Goal: Task Accomplishment & Management: Manage account settings

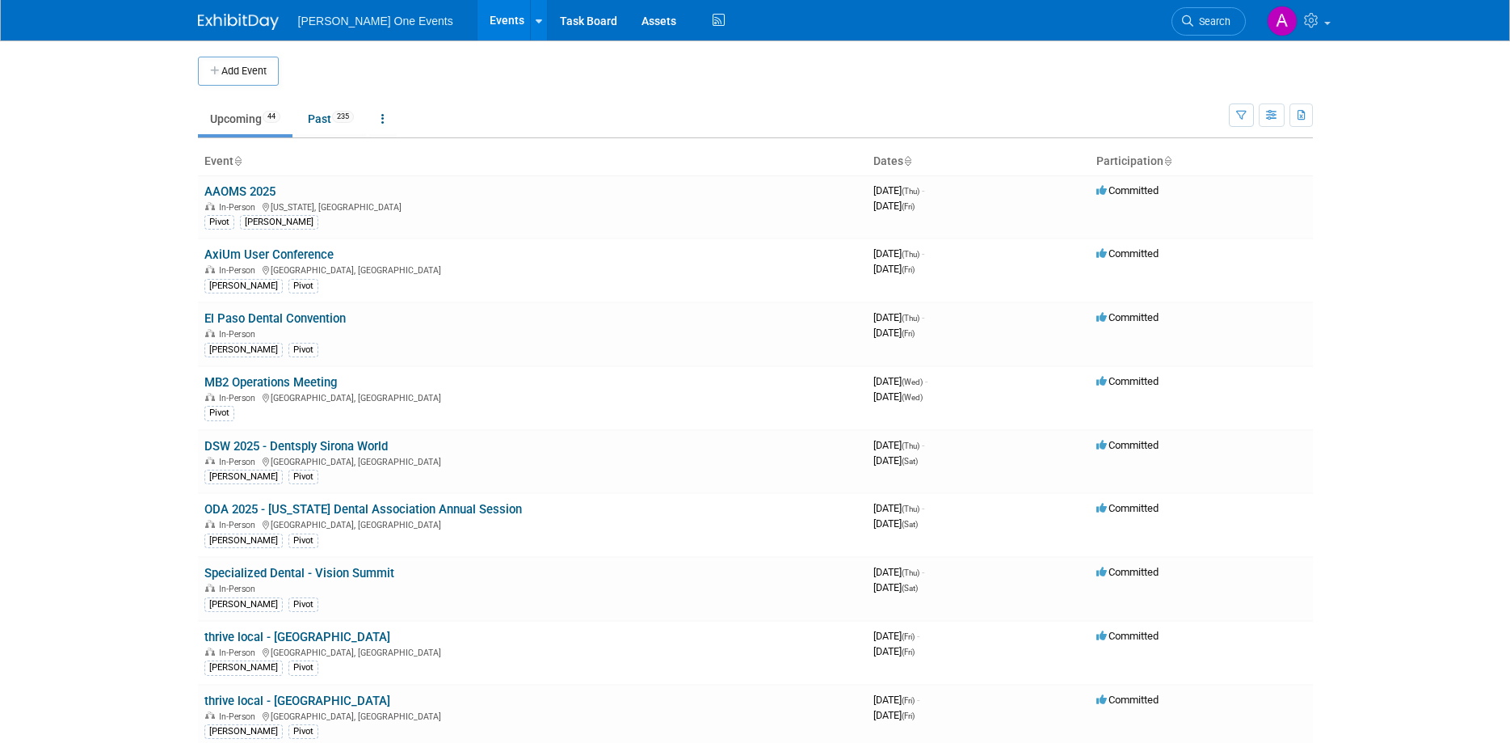
click at [246, 18] on img at bounding box center [238, 22] width 81 height 16
click at [630, 17] on link "Assets" at bounding box center [659, 20] width 59 height 40
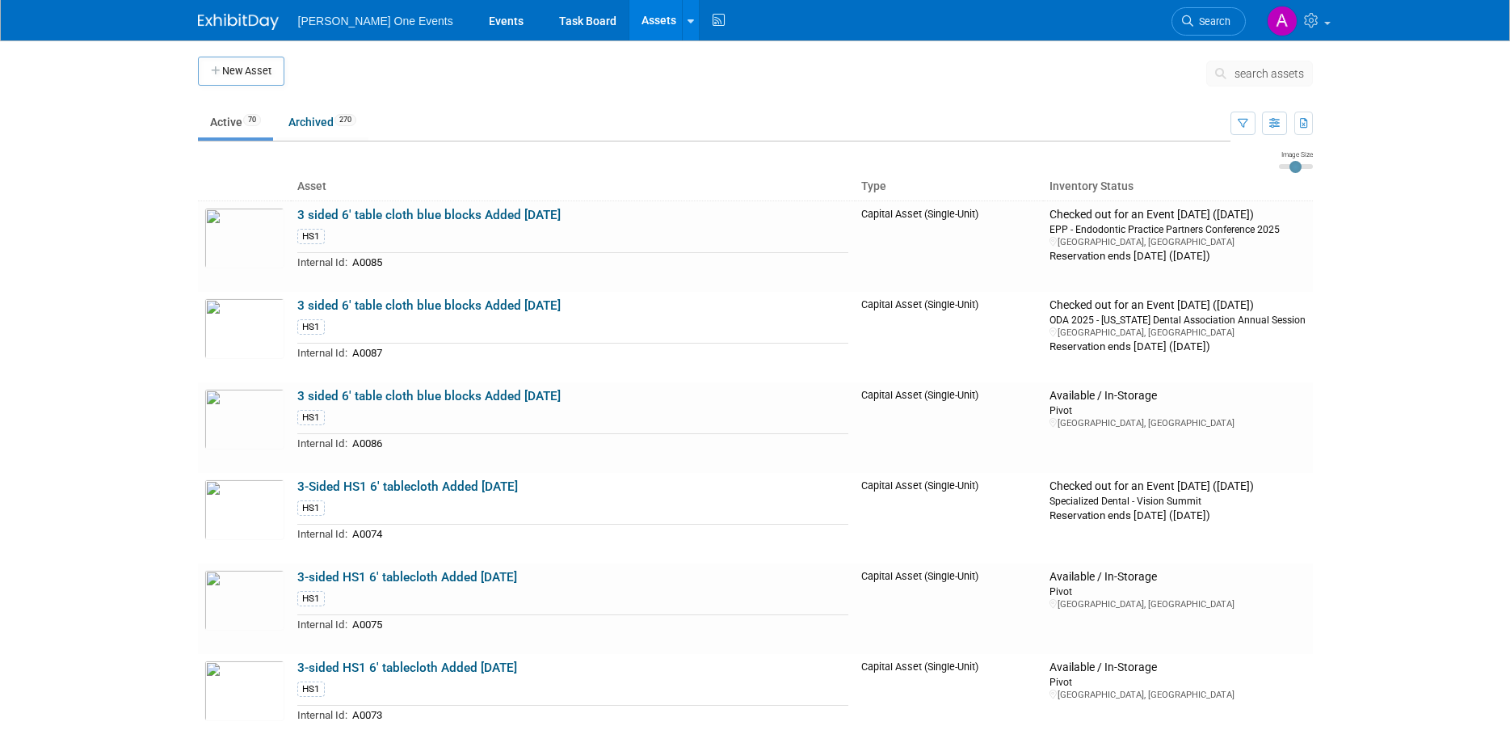
click at [1253, 75] on span "search assets" at bounding box center [1270, 73] width 70 height 13
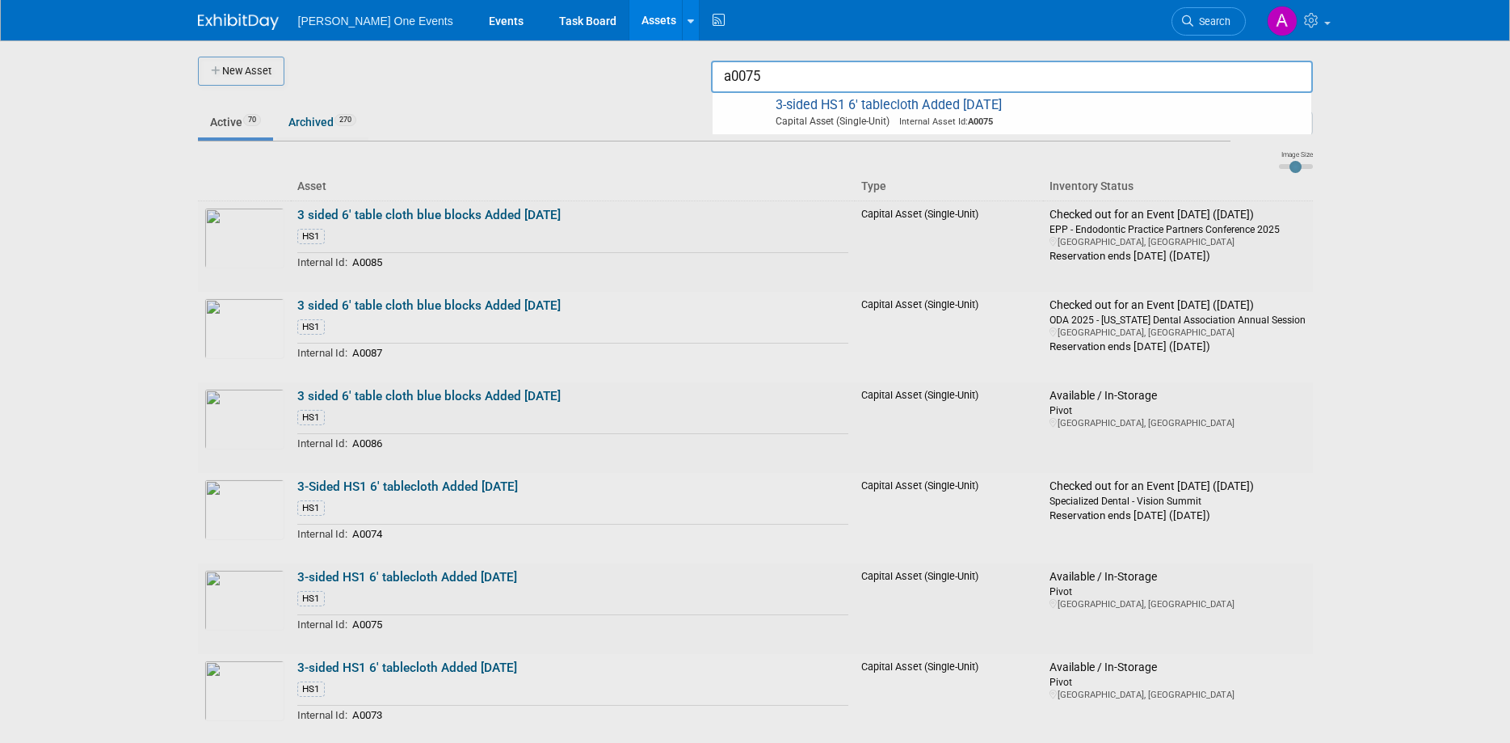
type input "a0075"
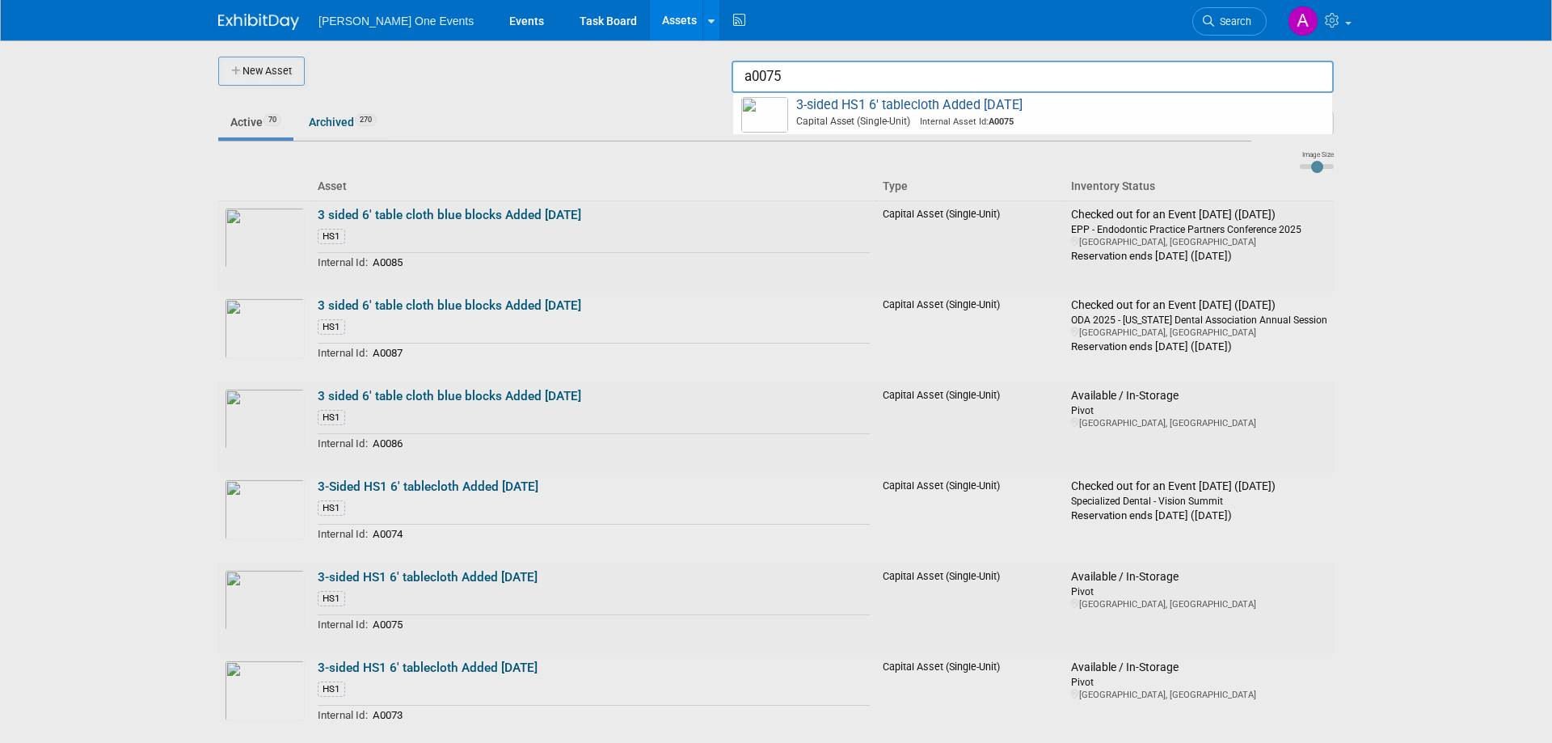
click at [229, 20] on img at bounding box center [258, 22] width 81 height 16
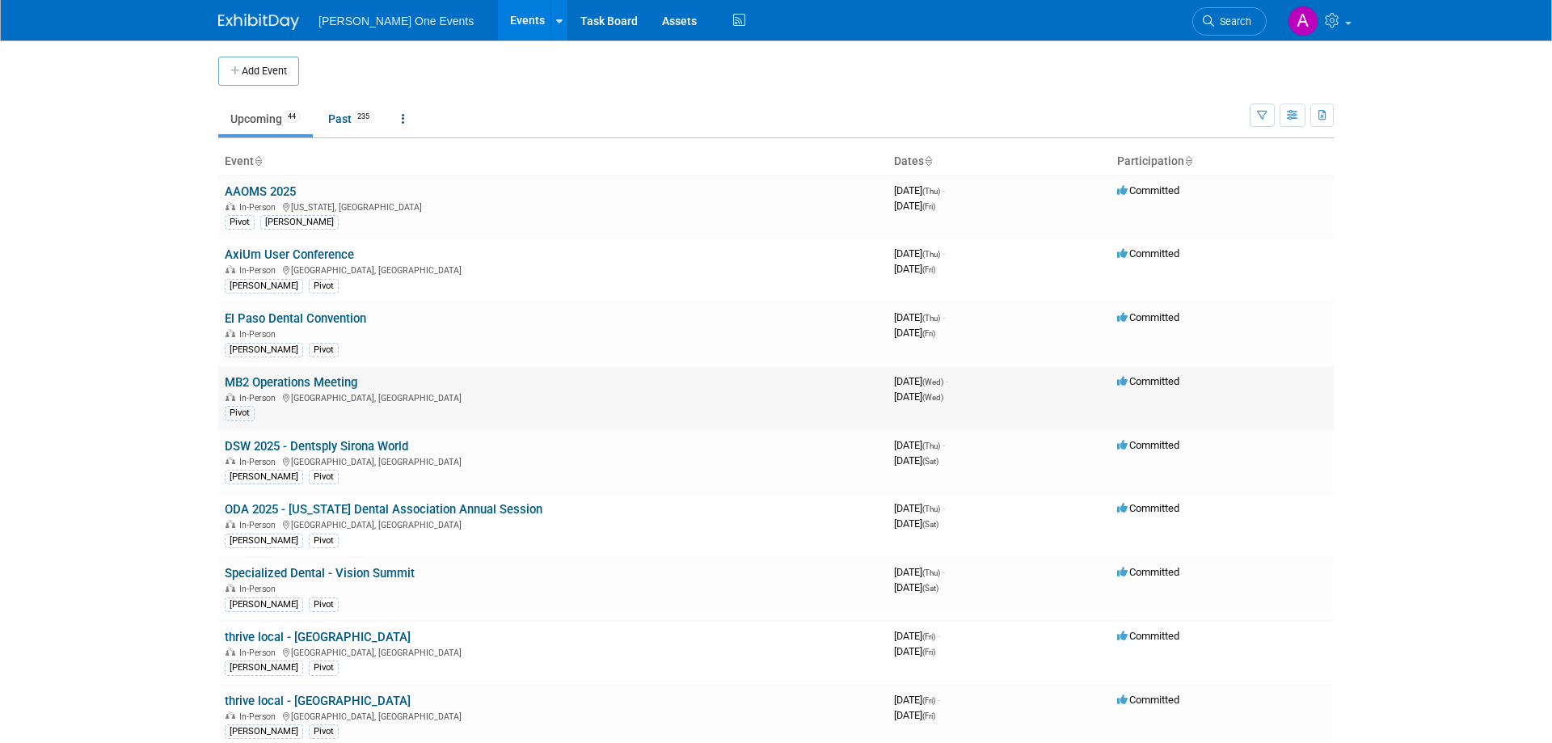
click at [258, 382] on link "MB2 Operations Meeting" at bounding box center [291, 382] width 133 height 15
click at [296, 380] on link "MB2 Operations Meeting" at bounding box center [291, 382] width 133 height 15
click at [302, 315] on link "El Paso Dental Convention" at bounding box center [295, 318] width 141 height 15
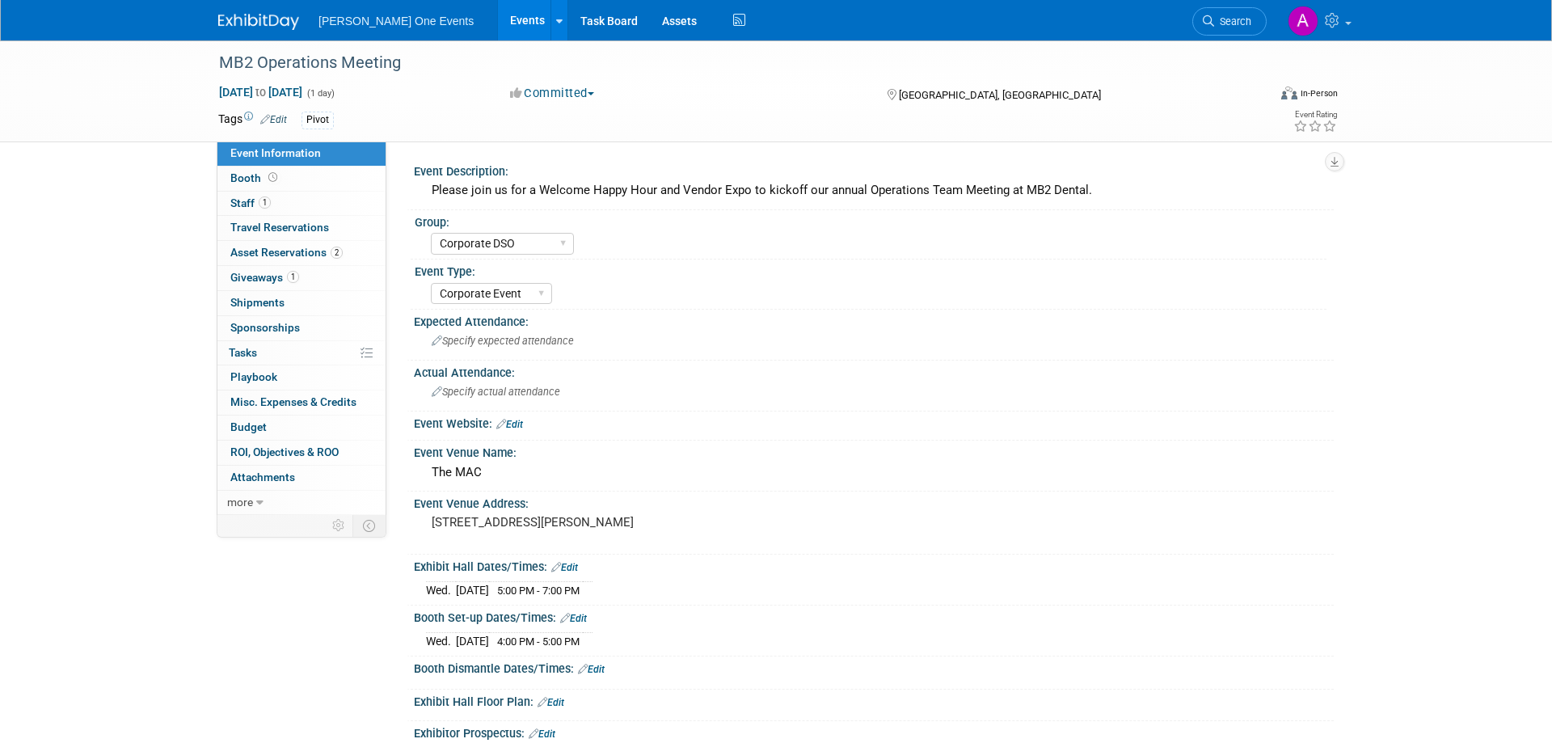
select select "Corporate DSO"
select select "Corporate Event"
click at [268, 302] on span "Shipments 0" at bounding box center [257, 302] width 54 height 13
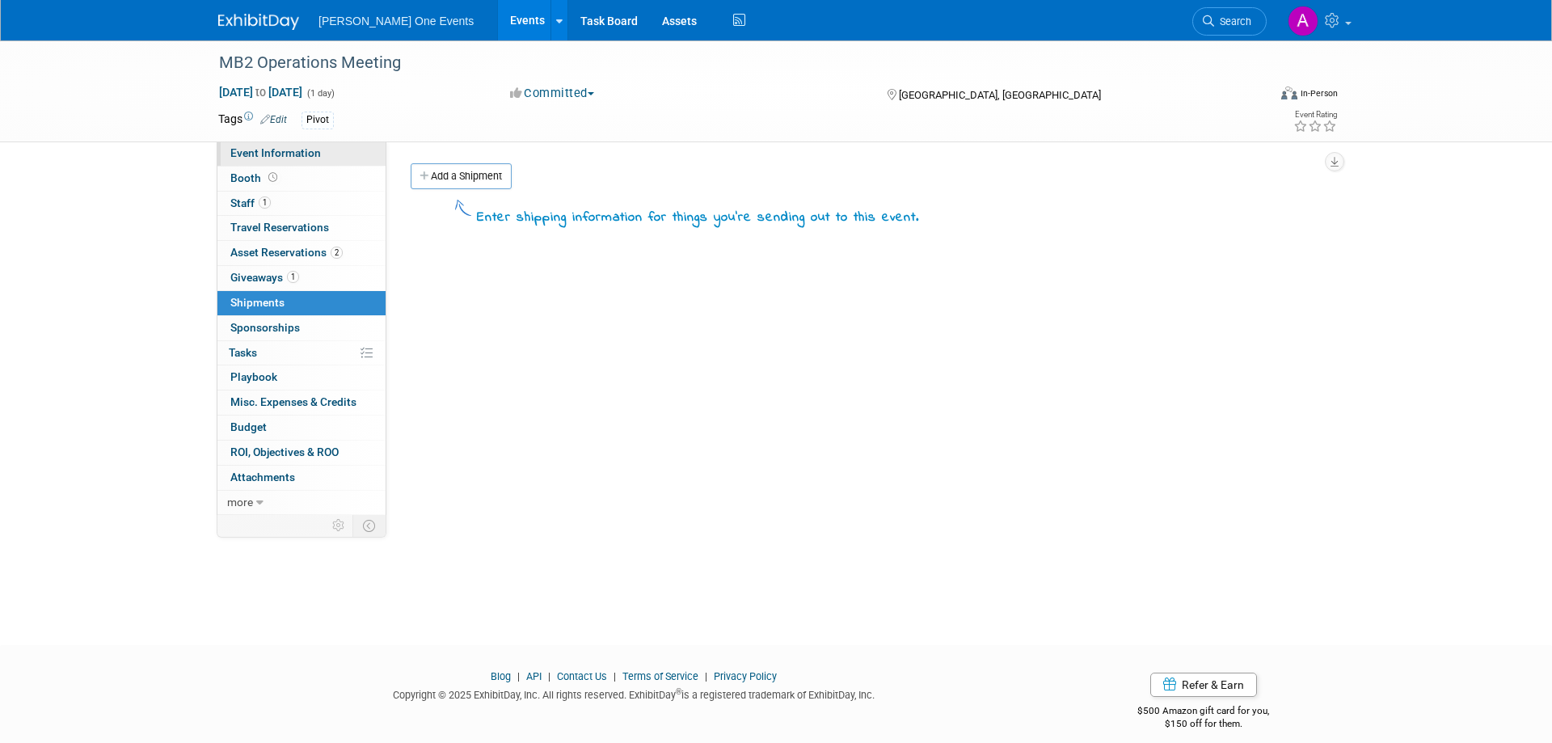
click at [245, 148] on span "Event Information" at bounding box center [275, 152] width 91 height 13
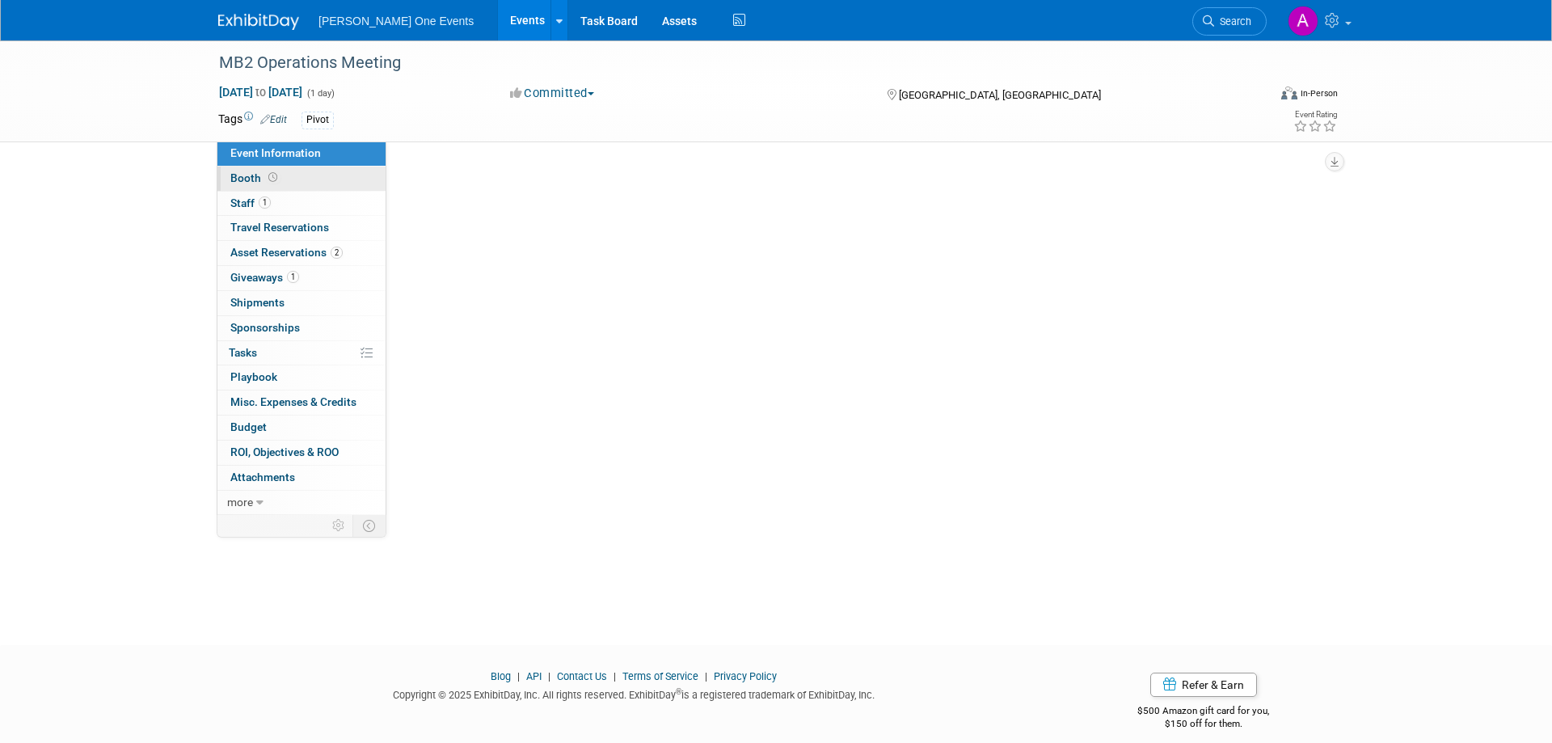
select select "Corporate DSO"
select select "Corporate Event"
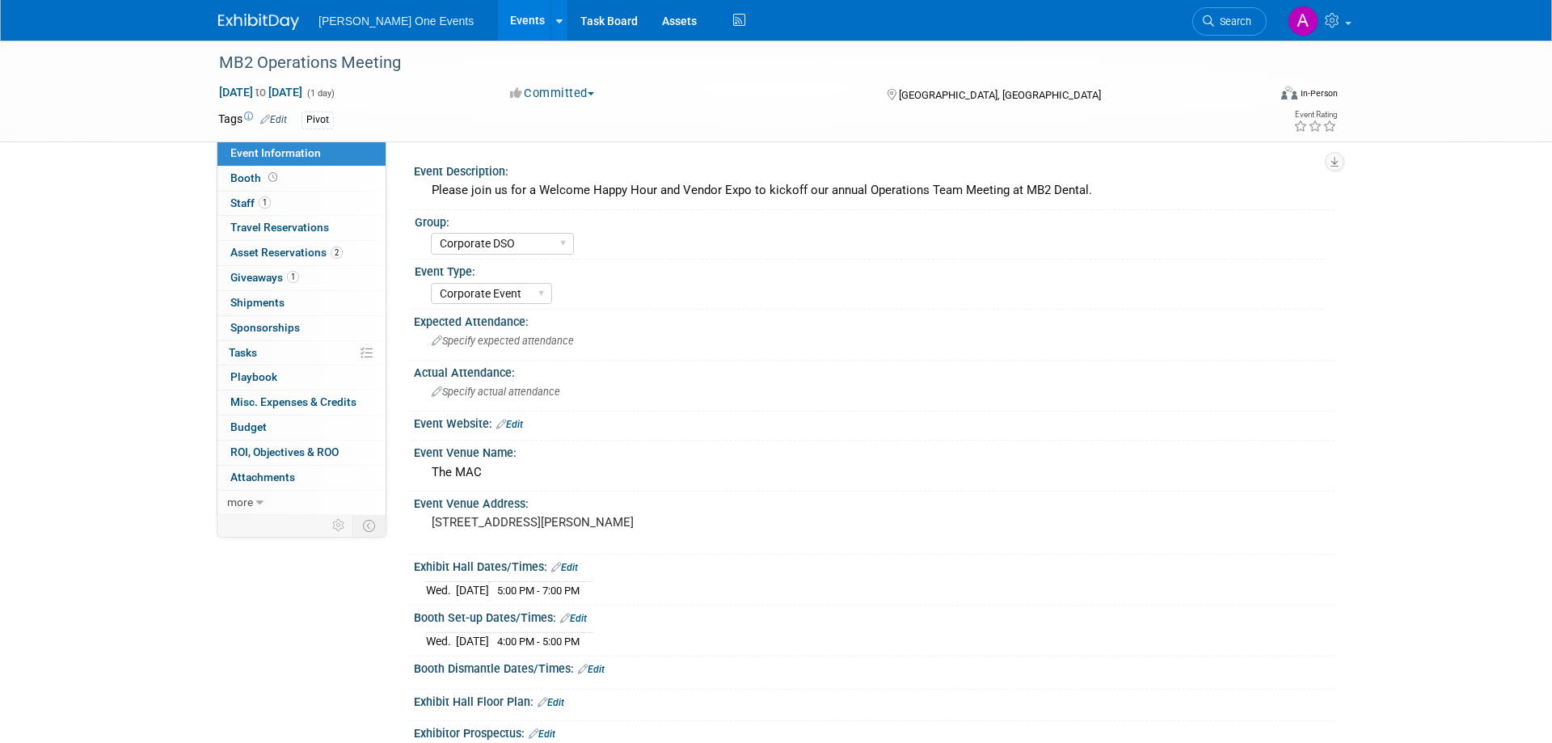
select select "Corporate DSO"
select select "Corporate Event"
click at [283, 251] on span "Asset Reservations 2" at bounding box center [286, 252] width 112 height 13
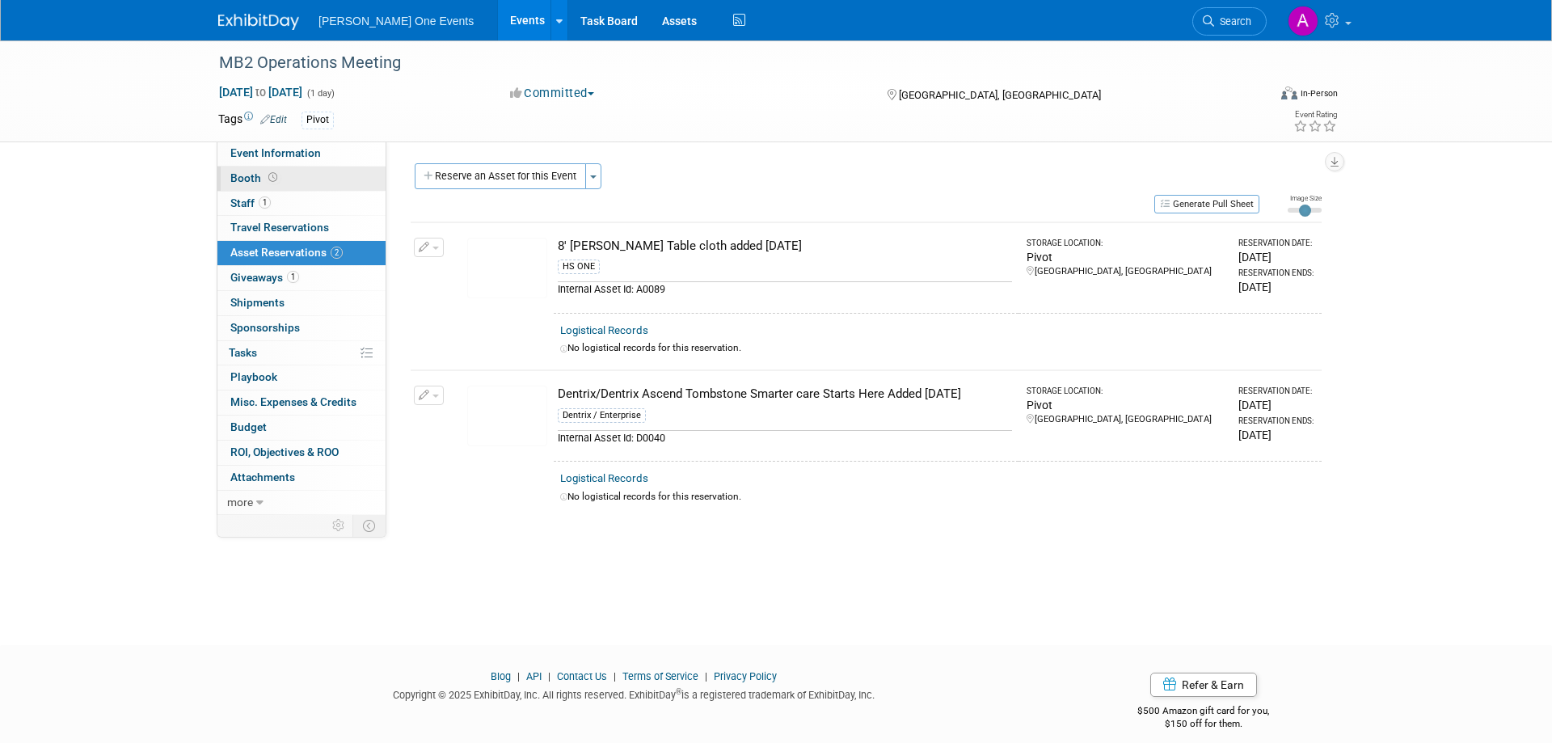
click at [241, 178] on span "Booth" at bounding box center [255, 177] width 50 height 13
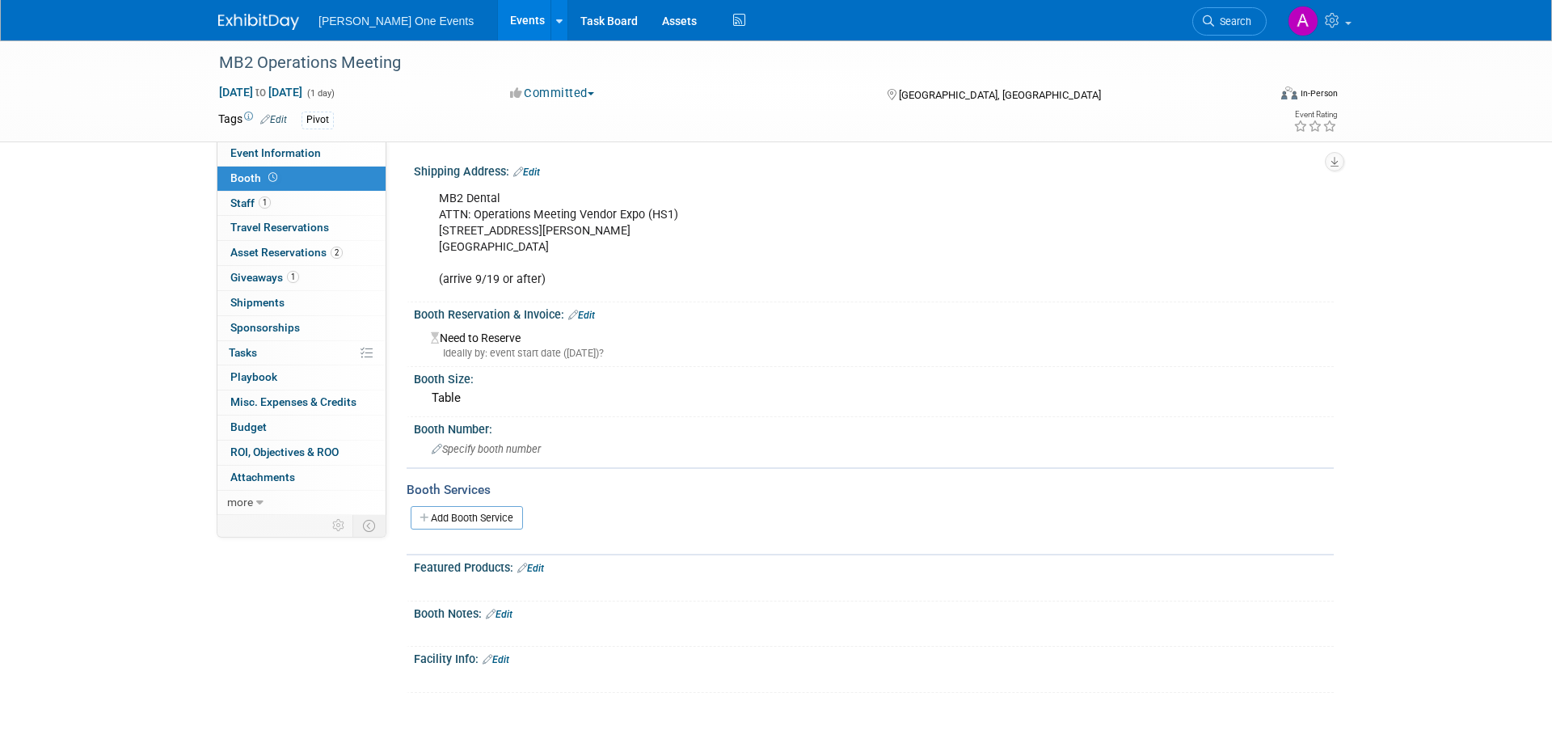
click at [563, 241] on div "MB2 Dental ATTN: Operations Meeting Vendor Expo (HS1) 2403 Lacy Ln Carrollton, …" at bounding box center [792, 239] width 728 height 113
click at [550, 246] on div "MB2 Dental ATTN: Operations Meeting Vendor Expo (HS1) 2403 Lacy Ln Carrollton, …" at bounding box center [792, 239] width 728 height 113
drag, startPoint x: 550, startPoint y: 246, endPoint x: 433, endPoint y: 198, distance: 126.1
click at [433, 198] on div "MB2 Dental ATTN: Operations Meeting Vendor Expo (HS1) 2403 Lacy Ln Carrollton, …" at bounding box center [792, 239] width 728 height 113
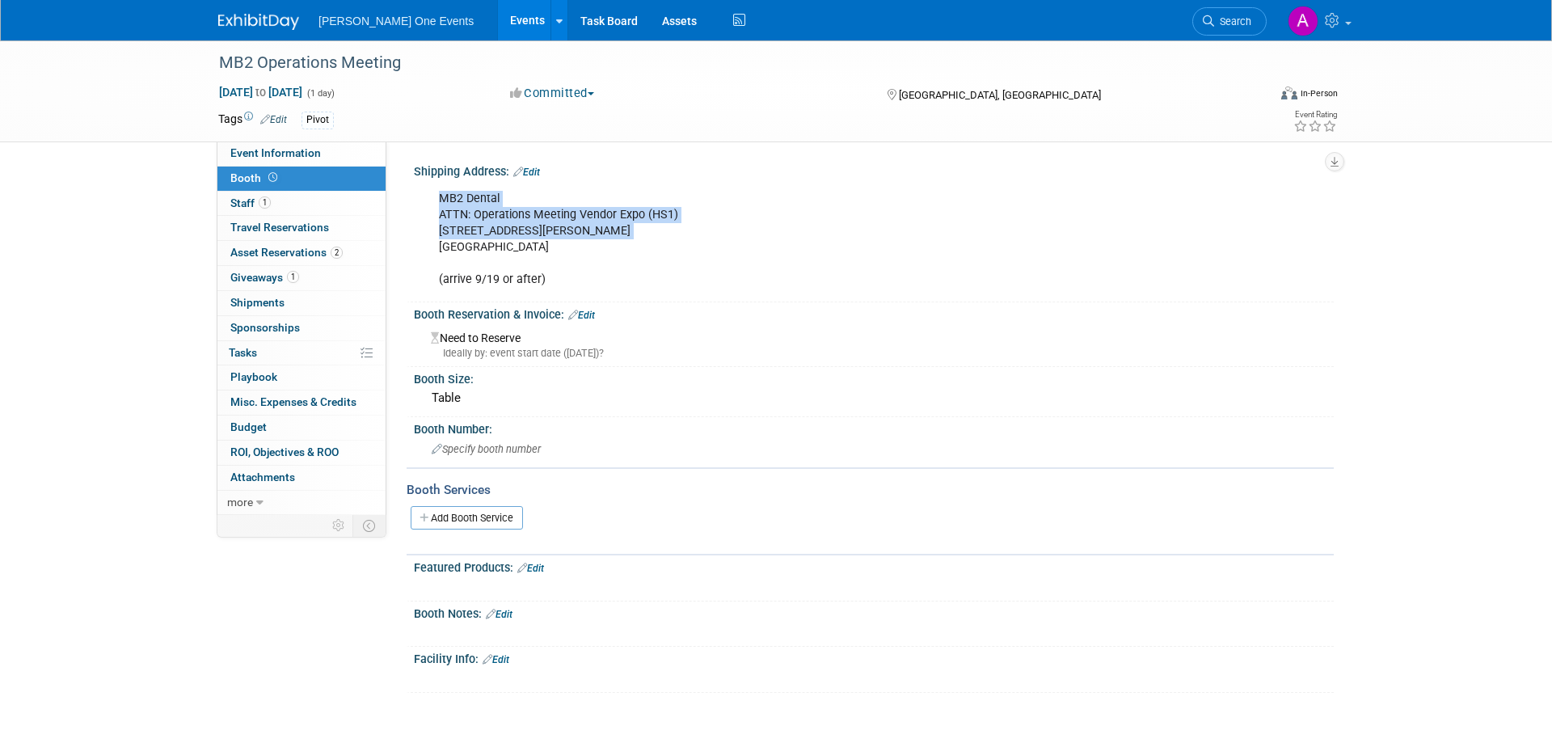
copy div "MB2 Dental ATTN: Operations Meeting Vendor Expo (HS1) 2403 Lacy Ln"
click at [259, 260] on link "2 Asset Reservations 2" at bounding box center [301, 253] width 168 height 24
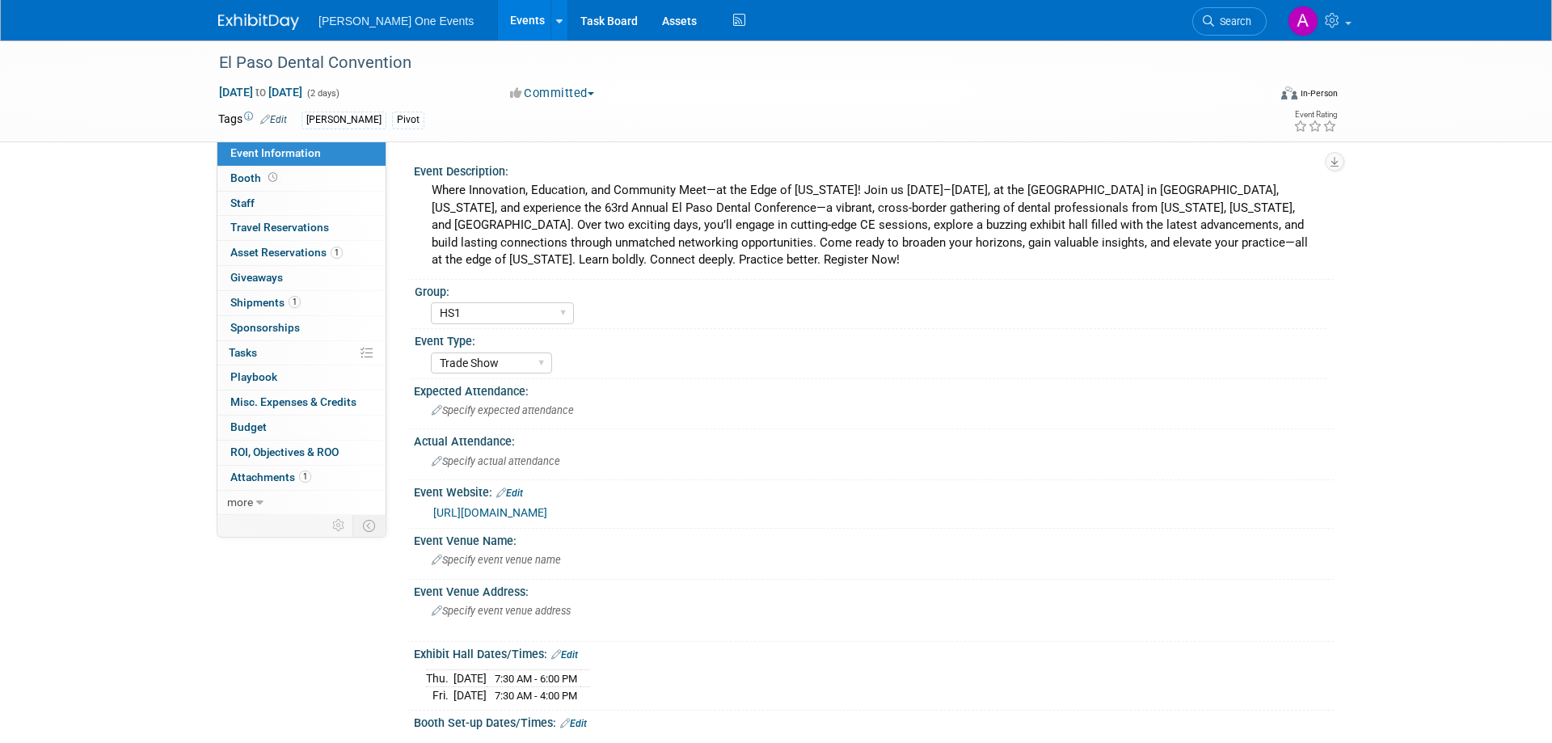
select select "HS1"
select select "Trade Show"
click at [283, 327] on span "Sponsorships 0" at bounding box center [265, 327] width 70 height 13
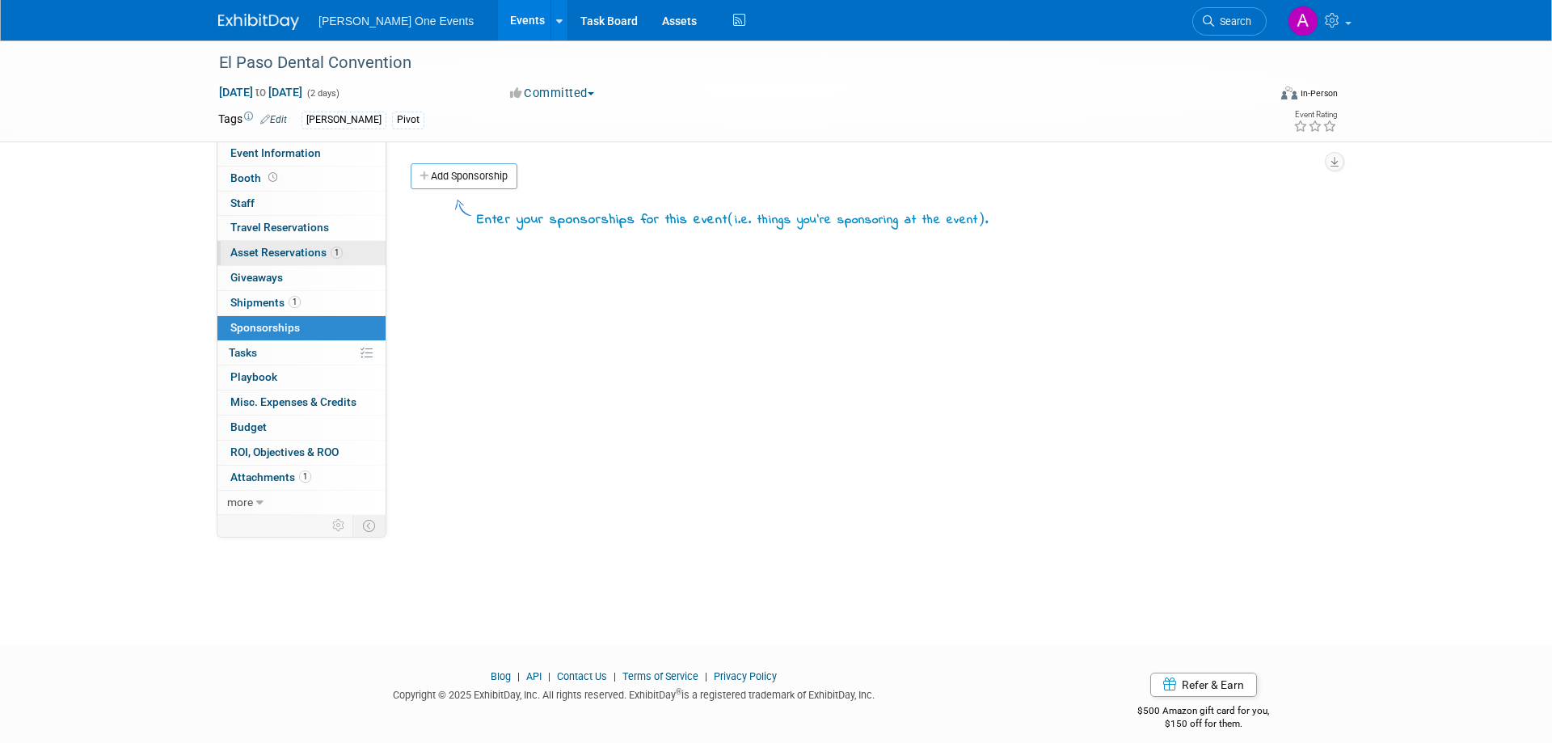
click at [284, 256] on span "Asset Reservations 1" at bounding box center [286, 252] width 112 height 13
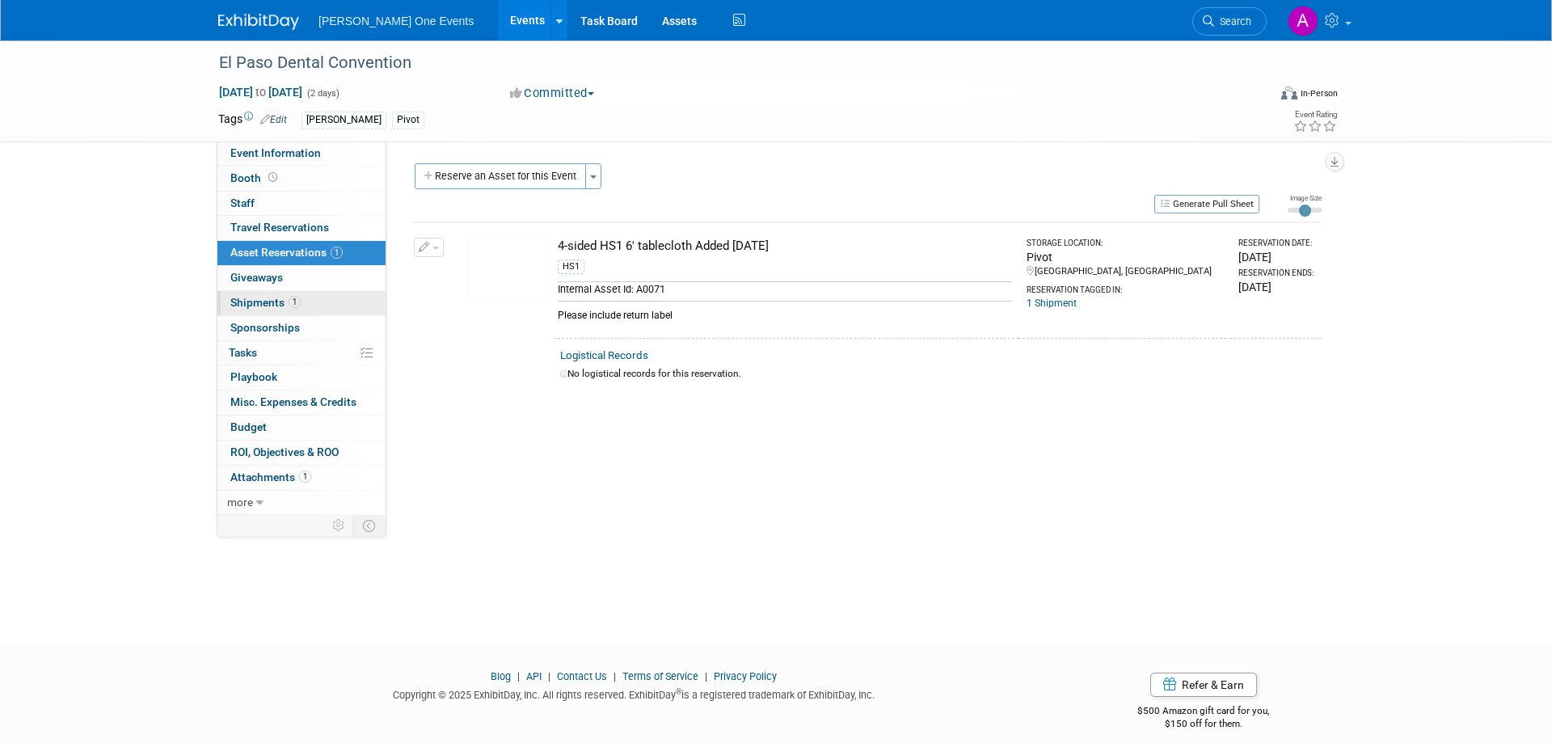
click at [272, 294] on link "1 Shipments 1" at bounding box center [301, 303] width 168 height 24
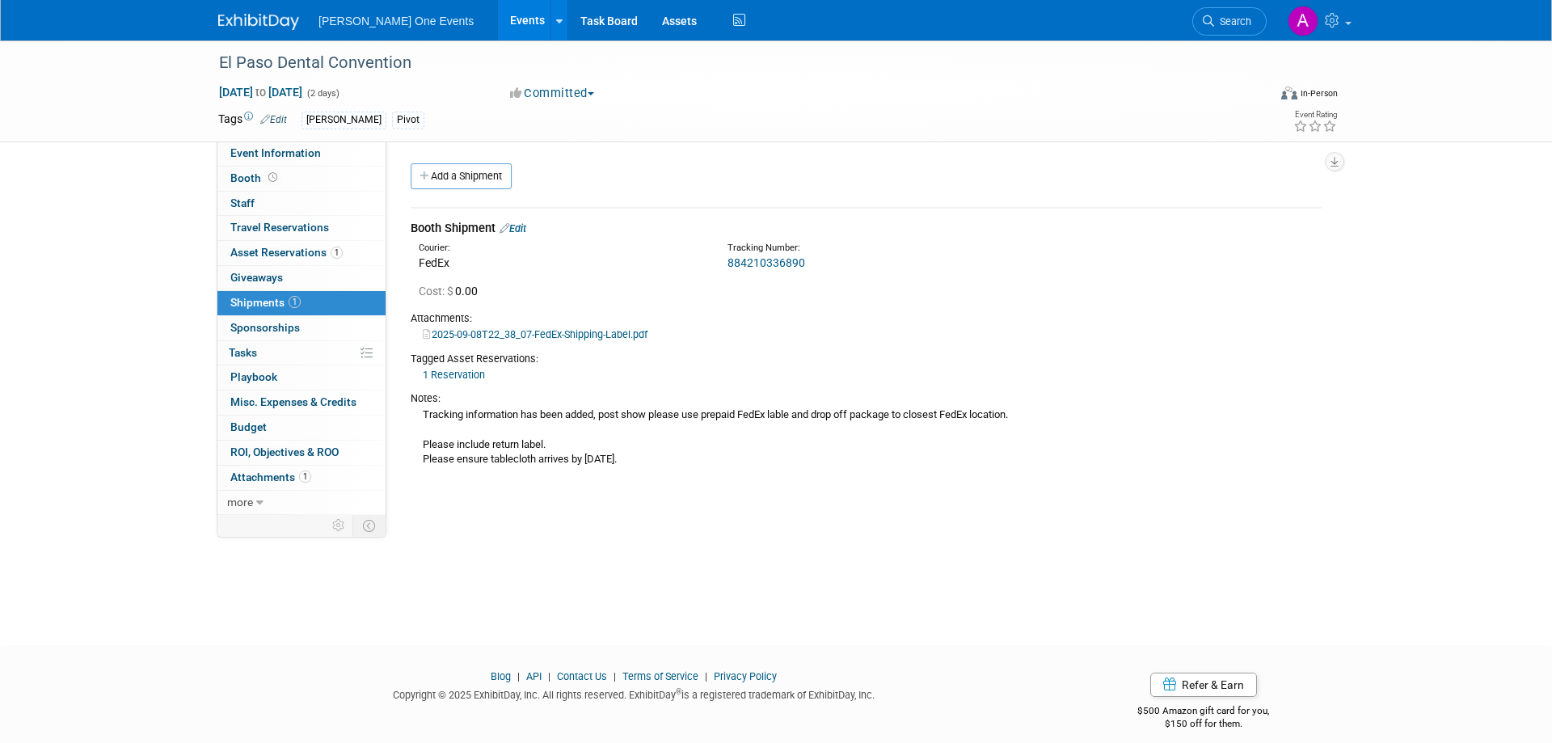
click at [373, 20] on span "[PERSON_NAME] One Events" at bounding box center [395, 21] width 155 height 13
click at [296, 26] on img at bounding box center [258, 22] width 81 height 16
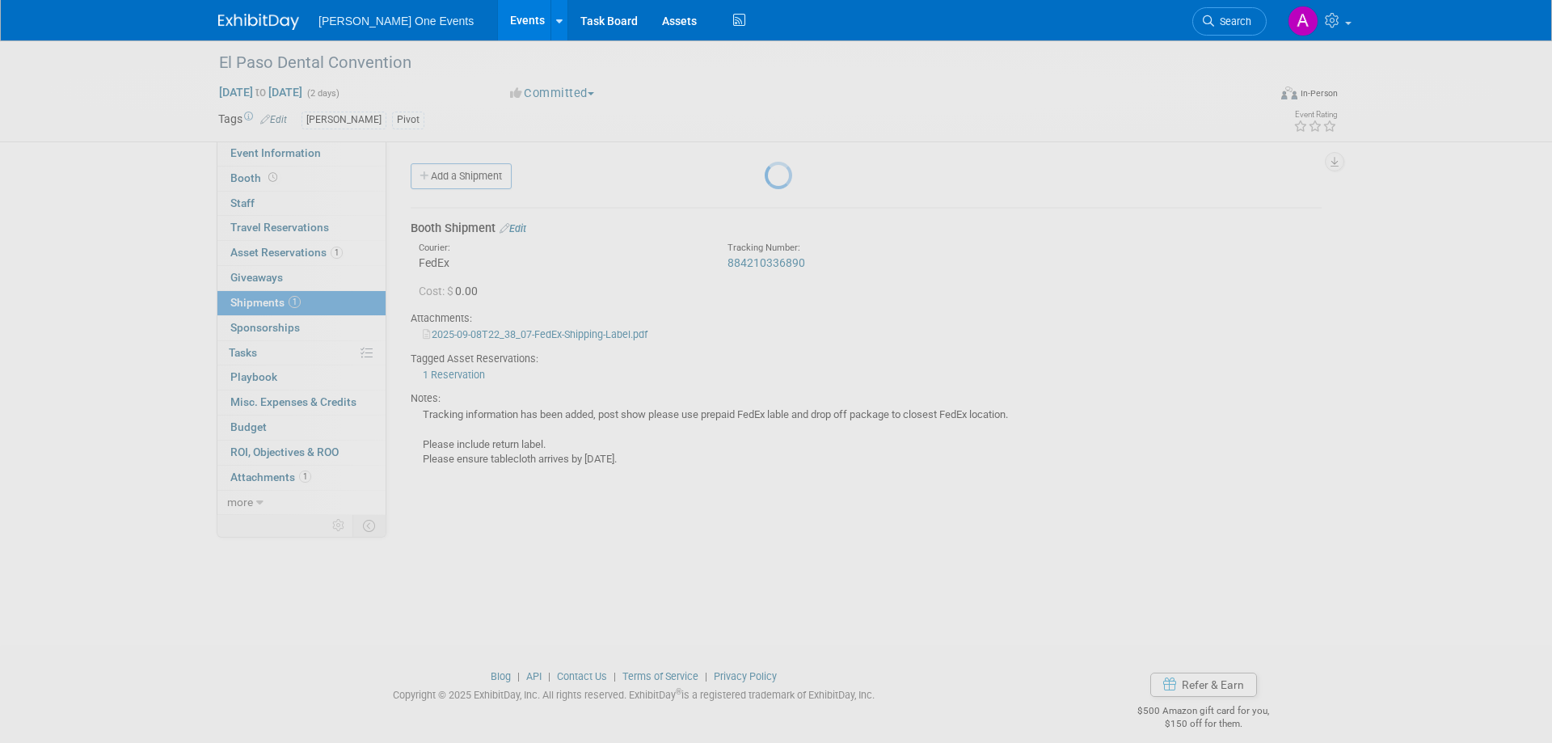
click at [283, 11] on link at bounding box center [268, 13] width 100 height 13
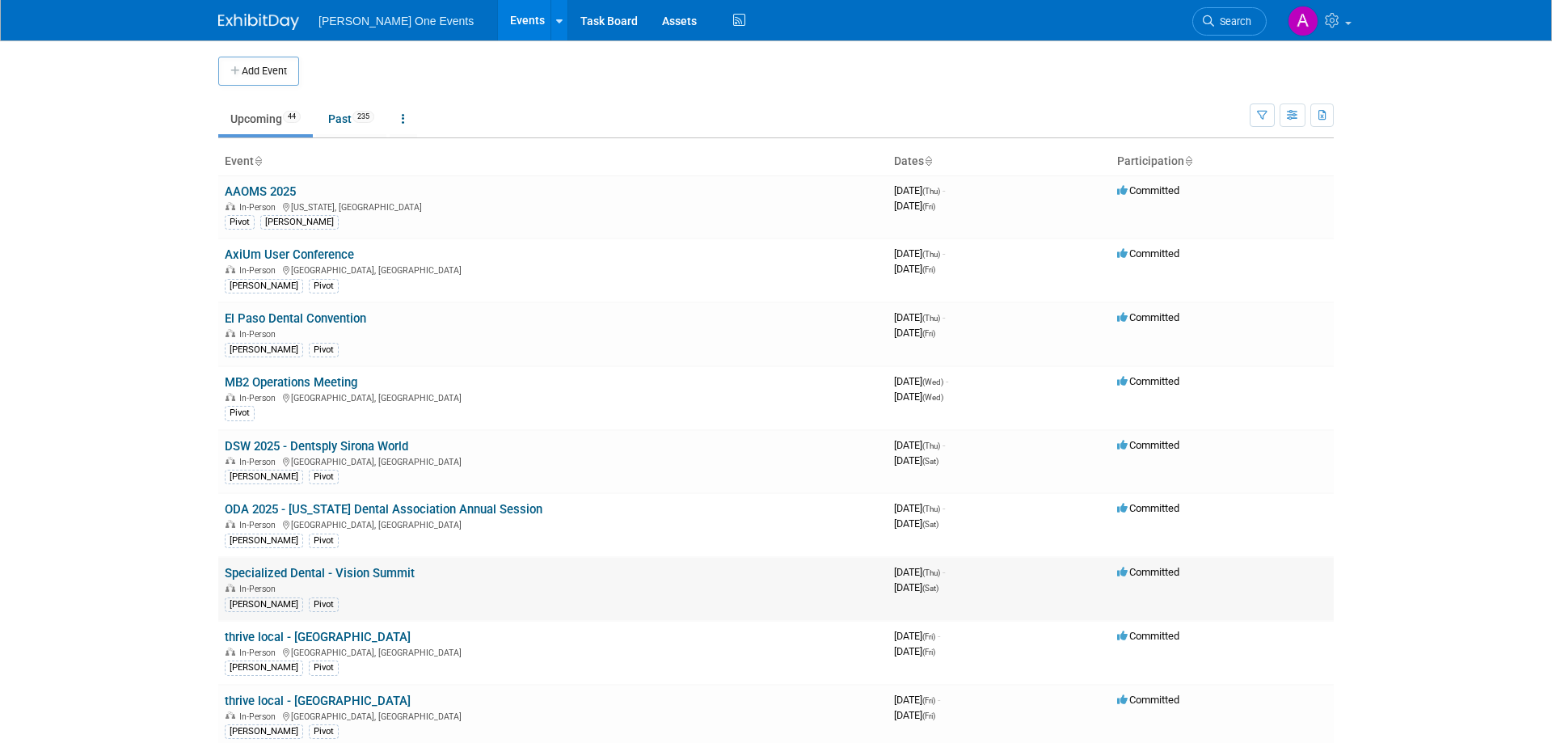
click at [308, 571] on link "Specialized Dental - Vision Summit" at bounding box center [320, 573] width 190 height 15
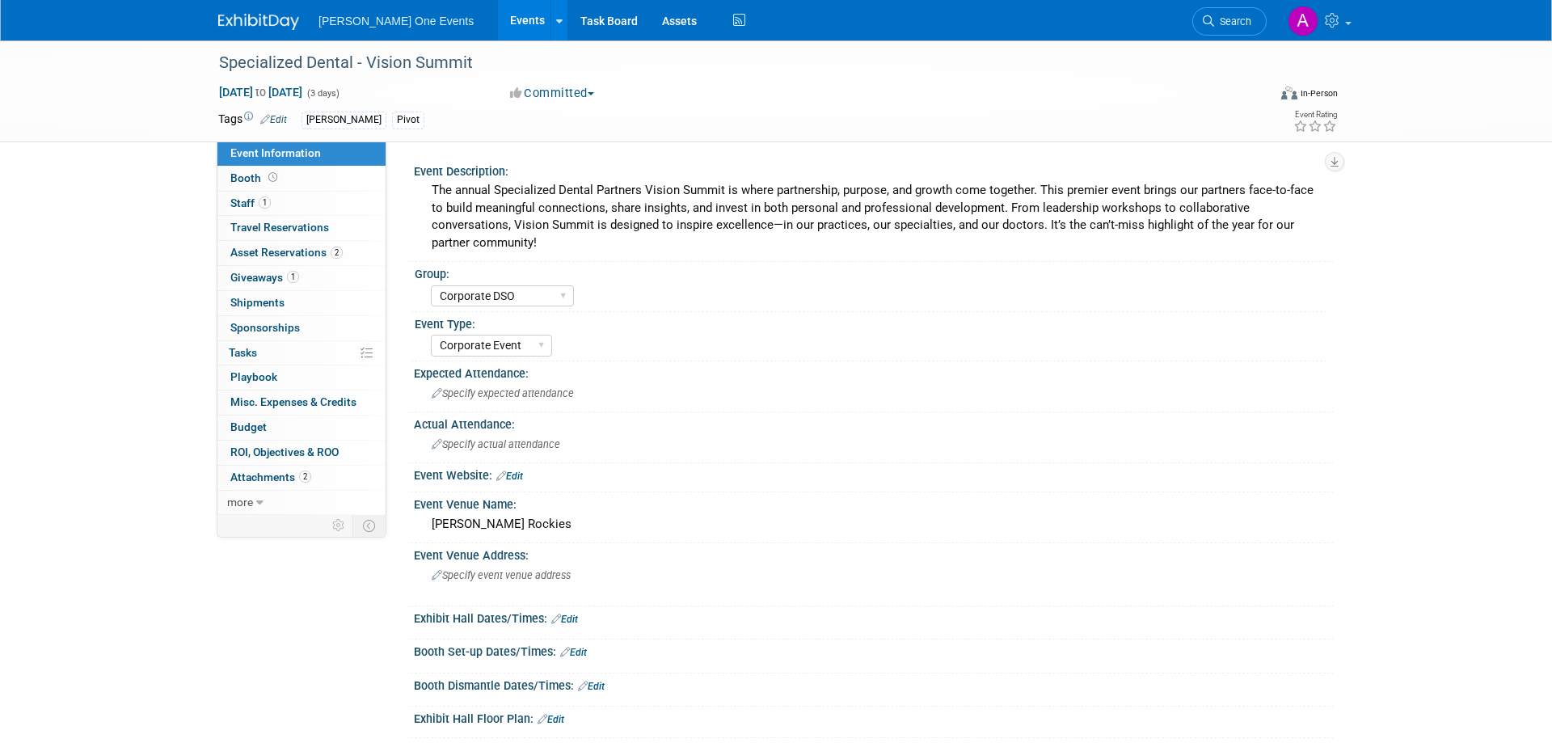
select select "Corporate DSO"
select select "Corporate Event"
click at [258, 179] on span "Booth" at bounding box center [255, 177] width 50 height 13
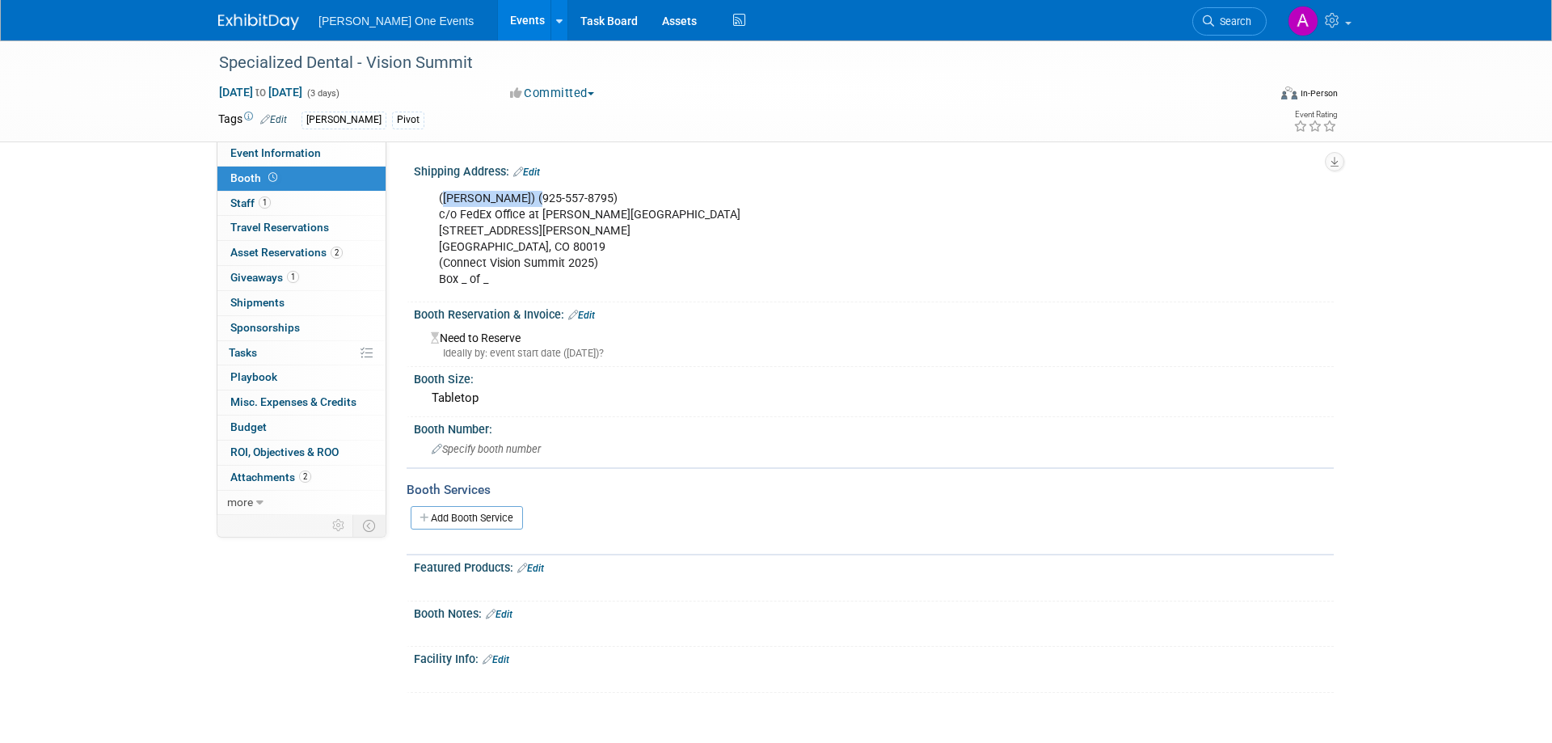
drag, startPoint x: 525, startPoint y: 198, endPoint x: 446, endPoint y: 200, distance: 79.2
click at [446, 200] on div "([PERSON_NAME]) (925-557-8795) c/o FedEx Office at [PERSON_NAME][GEOGRAPHIC_DAT…" at bounding box center [792, 239] width 728 height 113
copy div "[PERSON_NAME]"
drag, startPoint x: 460, startPoint y: 210, endPoint x: 730, endPoint y: 214, distance: 270.0
click at [730, 214] on div "([PERSON_NAME]) (925-557-8795) c/o FedEx Office at [PERSON_NAME][GEOGRAPHIC_DAT…" at bounding box center [792, 239] width 728 height 113
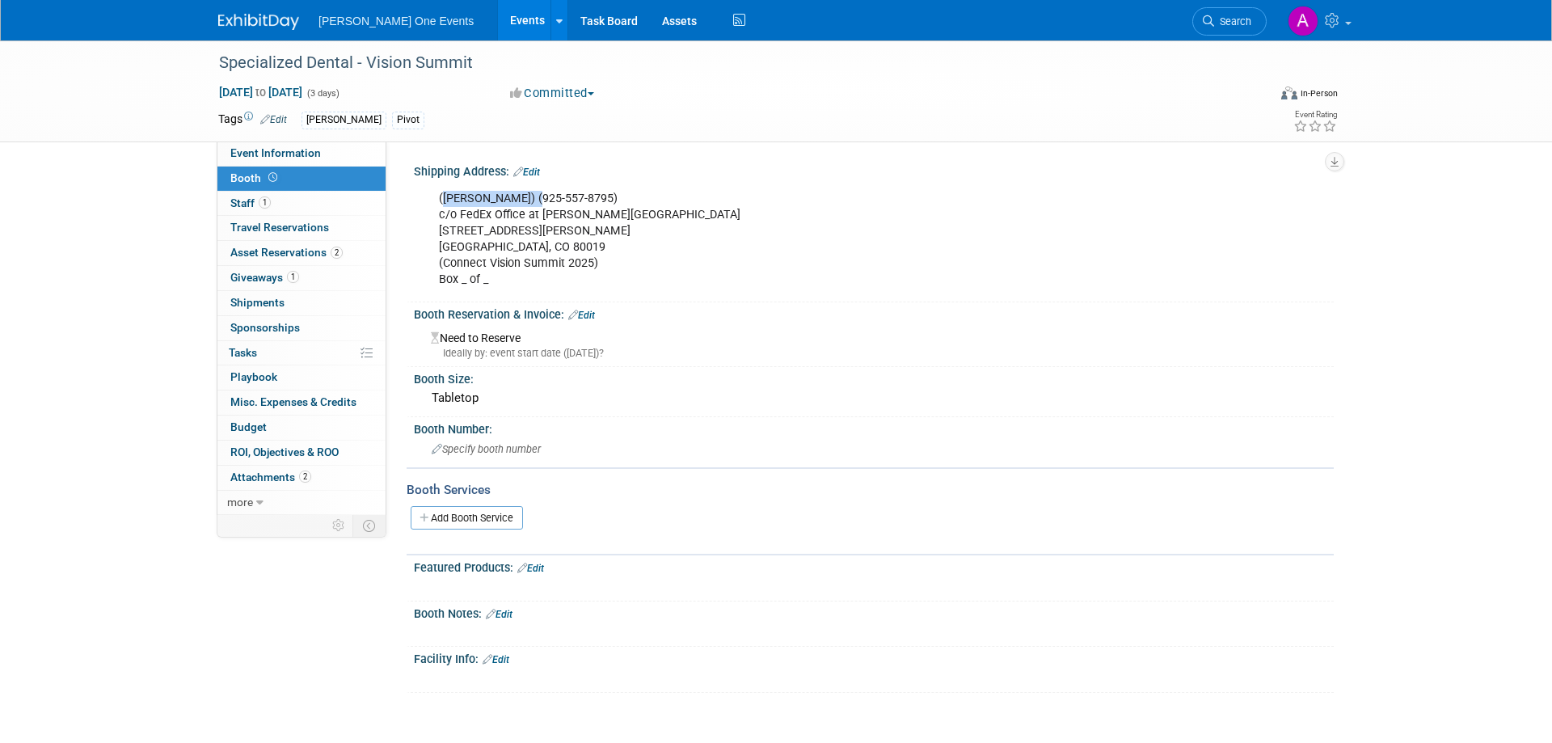
copy div "FedEx Office at [PERSON_NAME][GEOGRAPHIC_DATA]"
click at [532, 230] on div "(Daniel Wilkinson) (925-557-8795) c/o FedEx Office at Gaylord Rockies Resort & …" at bounding box center [792, 239] width 728 height 113
copy br
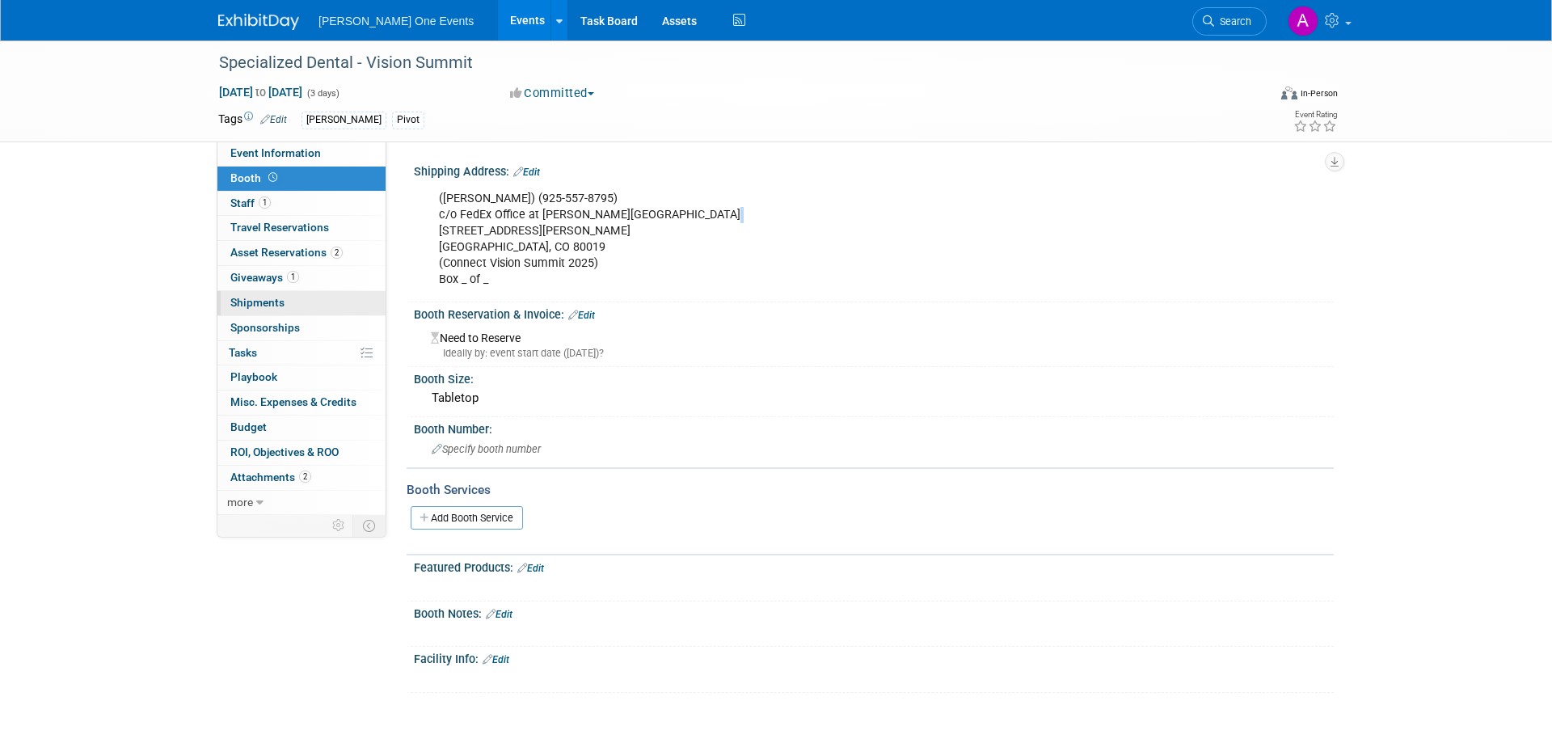
click at [284, 306] on link "0 Shipments 0" at bounding box center [301, 303] width 168 height 24
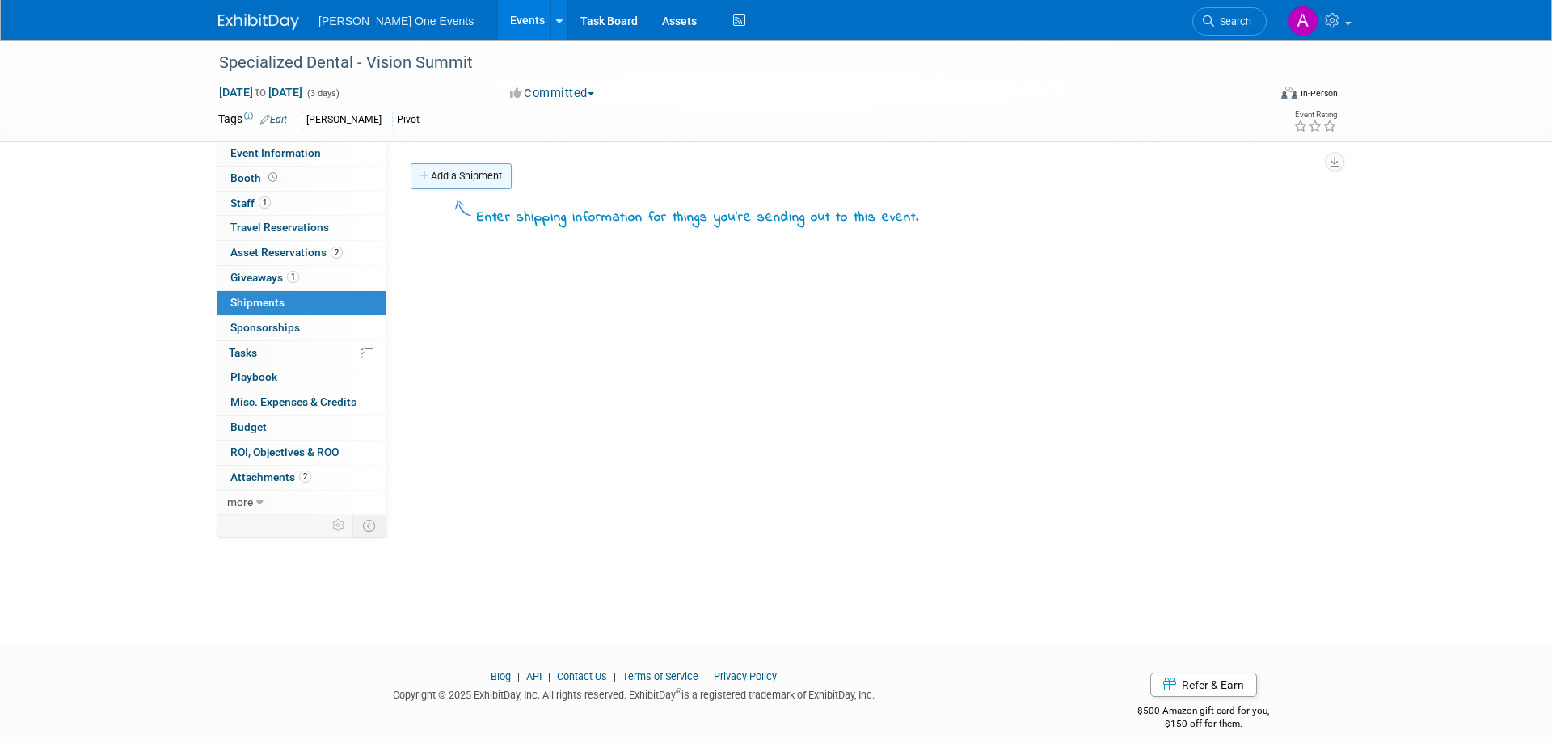
click at [461, 166] on link "Add a Shipment" at bounding box center [461, 176] width 101 height 26
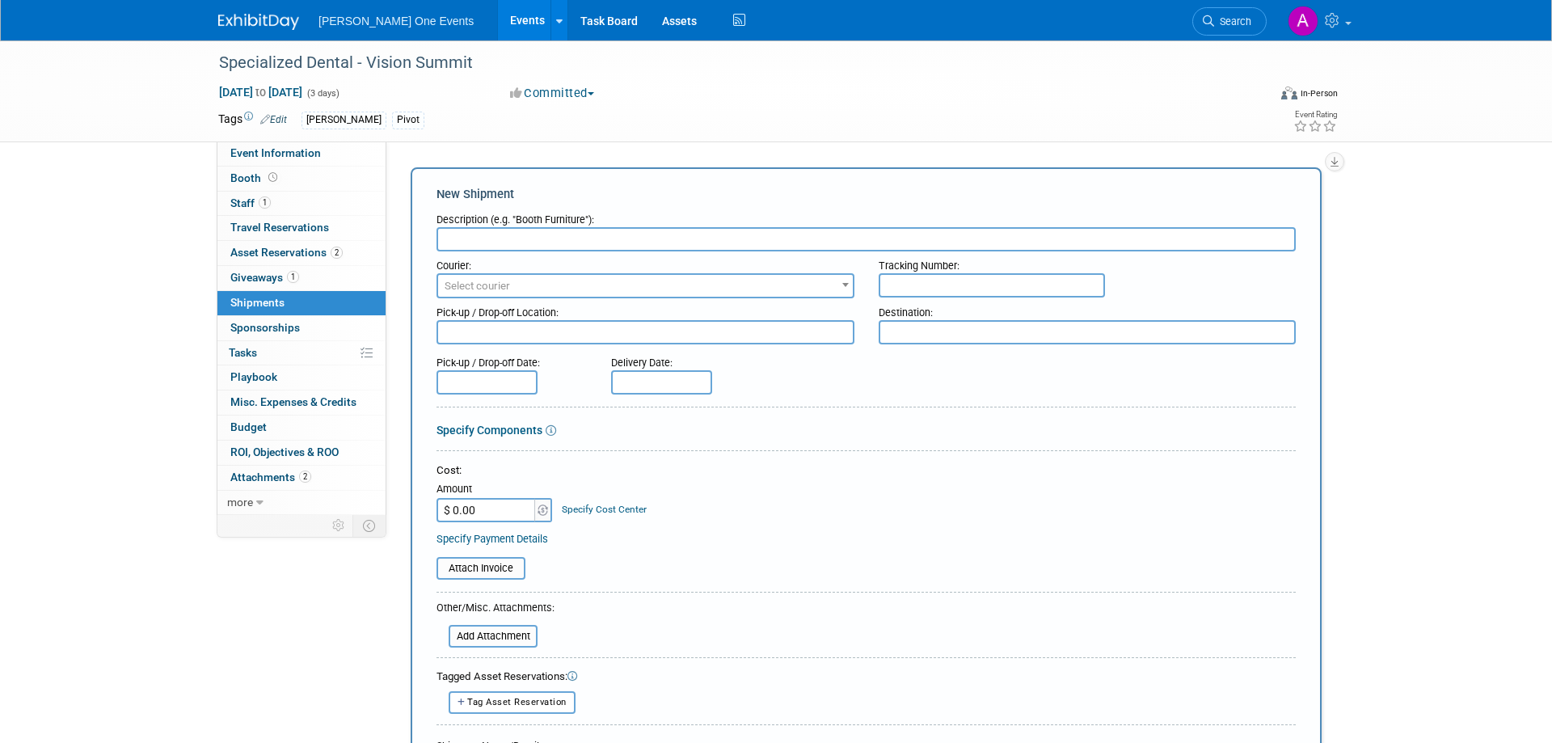
click at [578, 235] on input "text" at bounding box center [865, 239] width 859 height 24
type input "Booth Property"
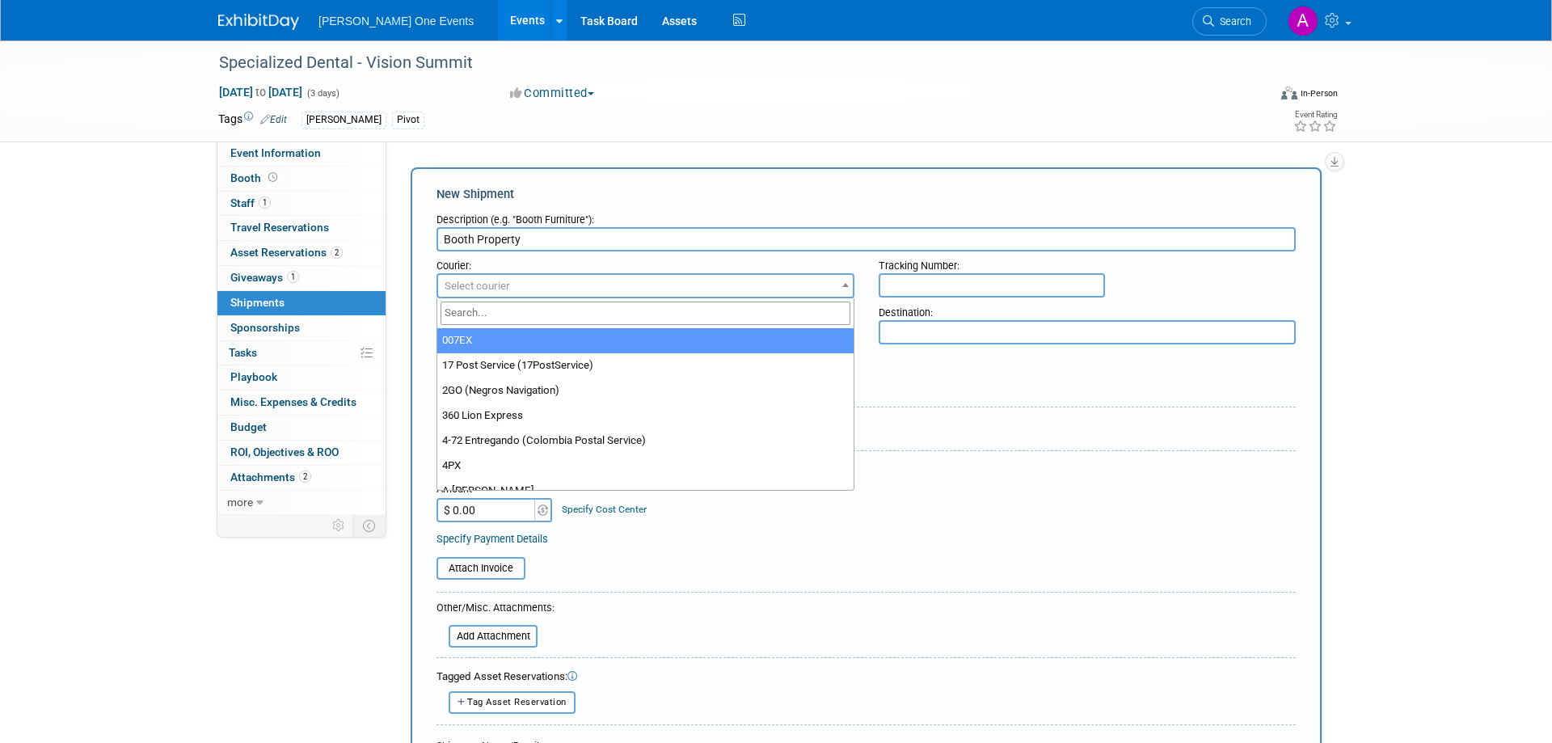
click at [658, 281] on span "Select courier" at bounding box center [645, 286] width 415 height 23
type input "Fed"
select select "206"
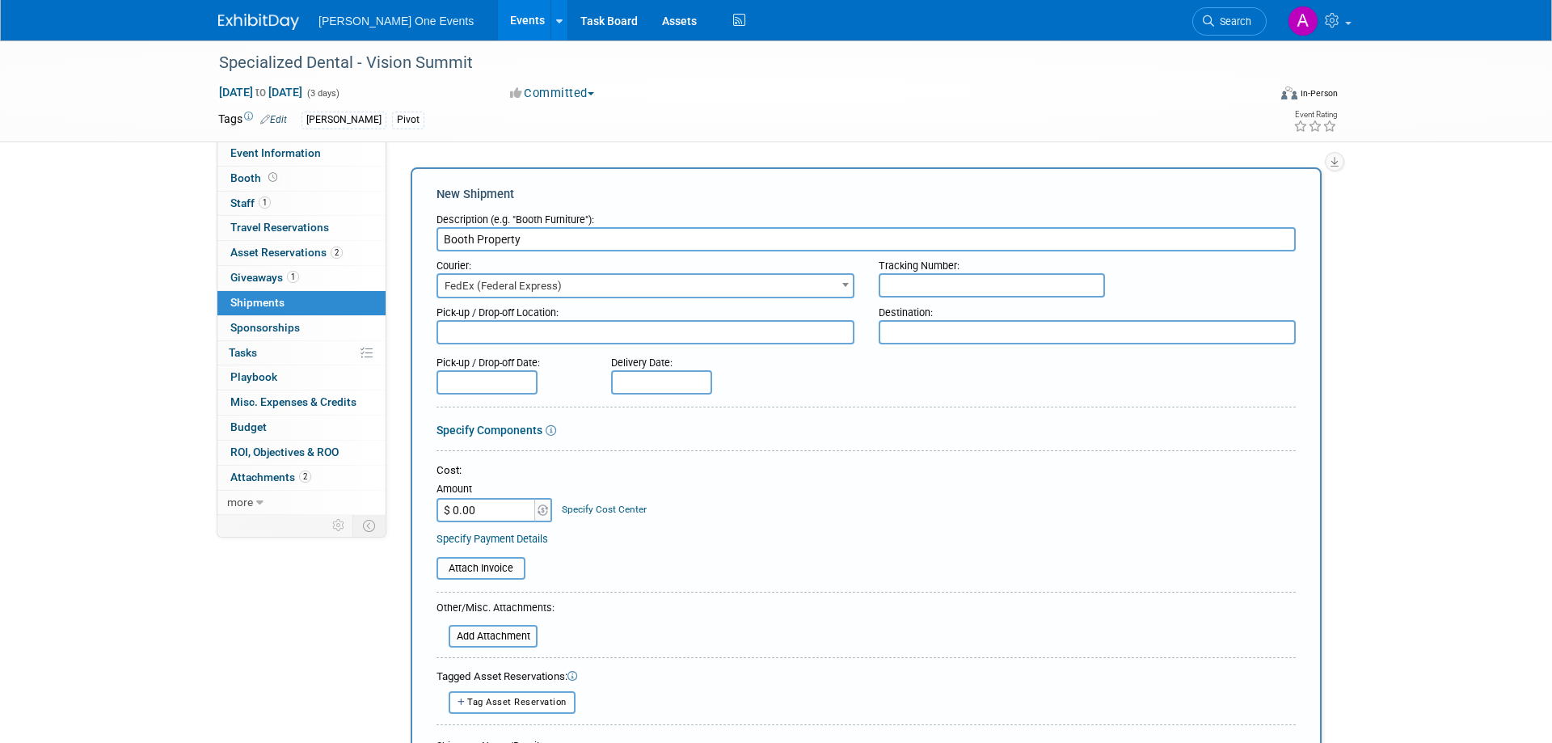
click at [929, 285] on input "text" at bounding box center [991, 285] width 226 height 24
click at [1016, 295] on input "text" at bounding box center [991, 285] width 226 height 24
click at [1016, 284] on input "text" at bounding box center [991, 285] width 226 height 24
paste input "884486471770"
type input "884486471770"
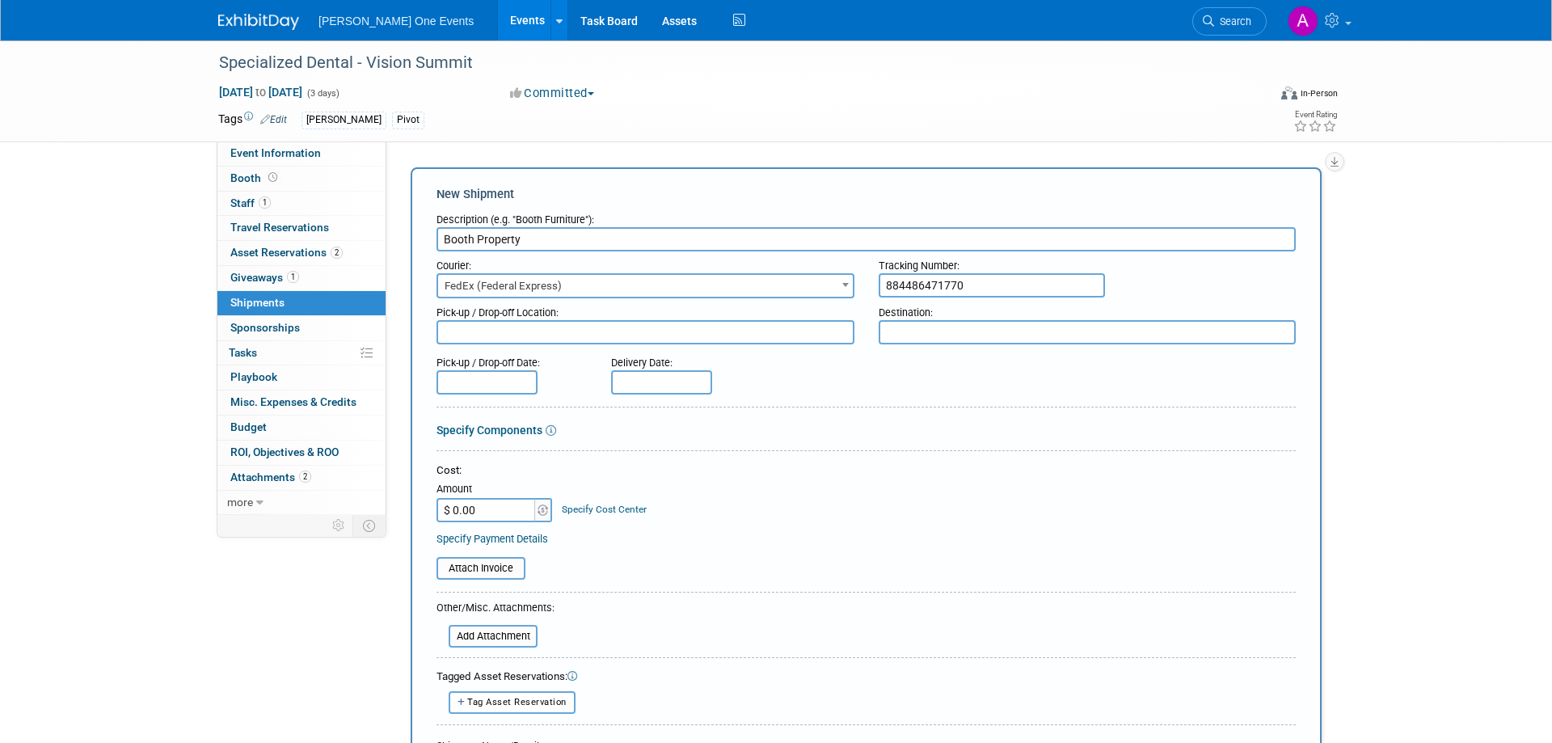
click at [734, 491] on div "Cost: Amount $ 0.00 Specify Cost Center Cost Center -- Not Specified -- Canada …" at bounding box center [865, 492] width 859 height 59
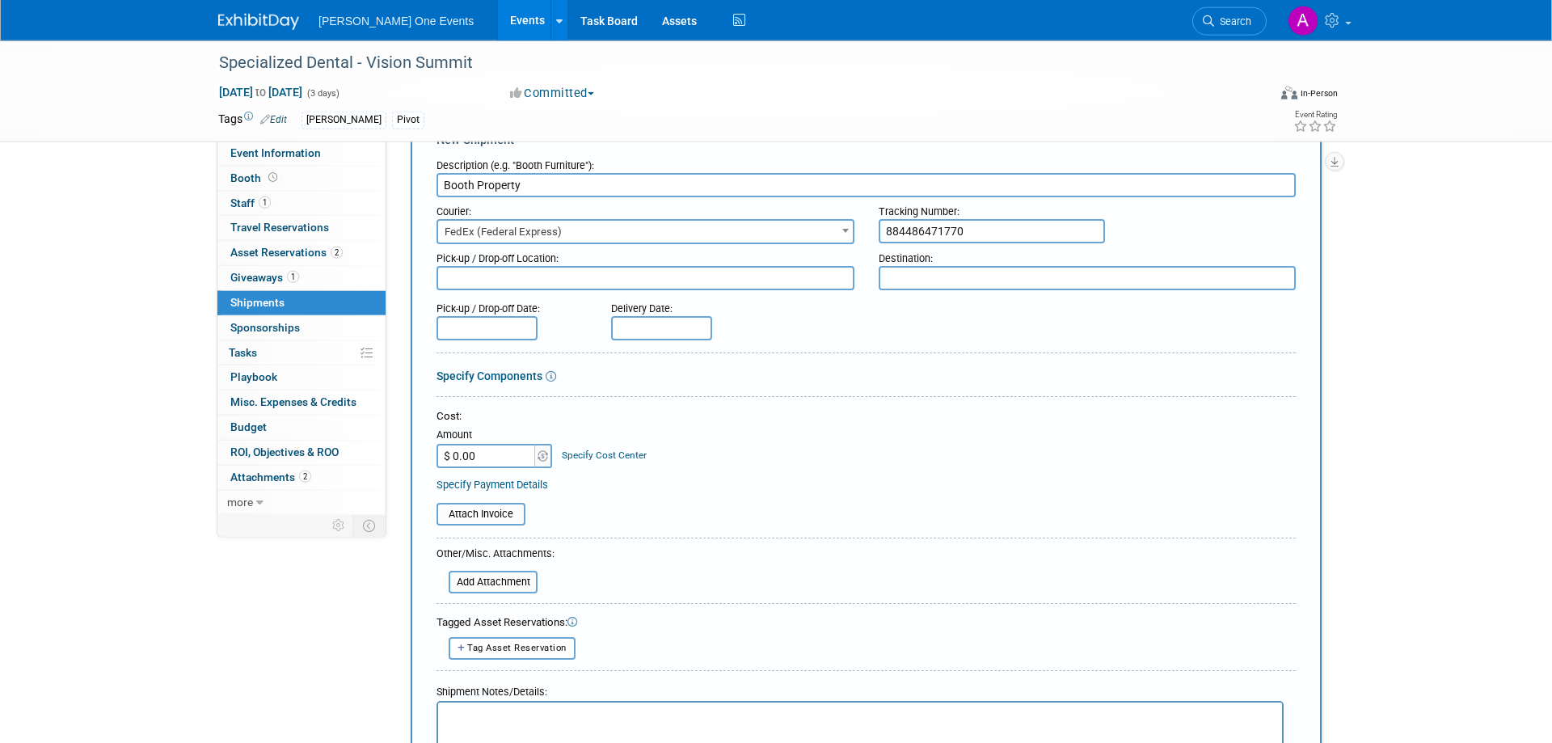
scroll to position [82, 0]
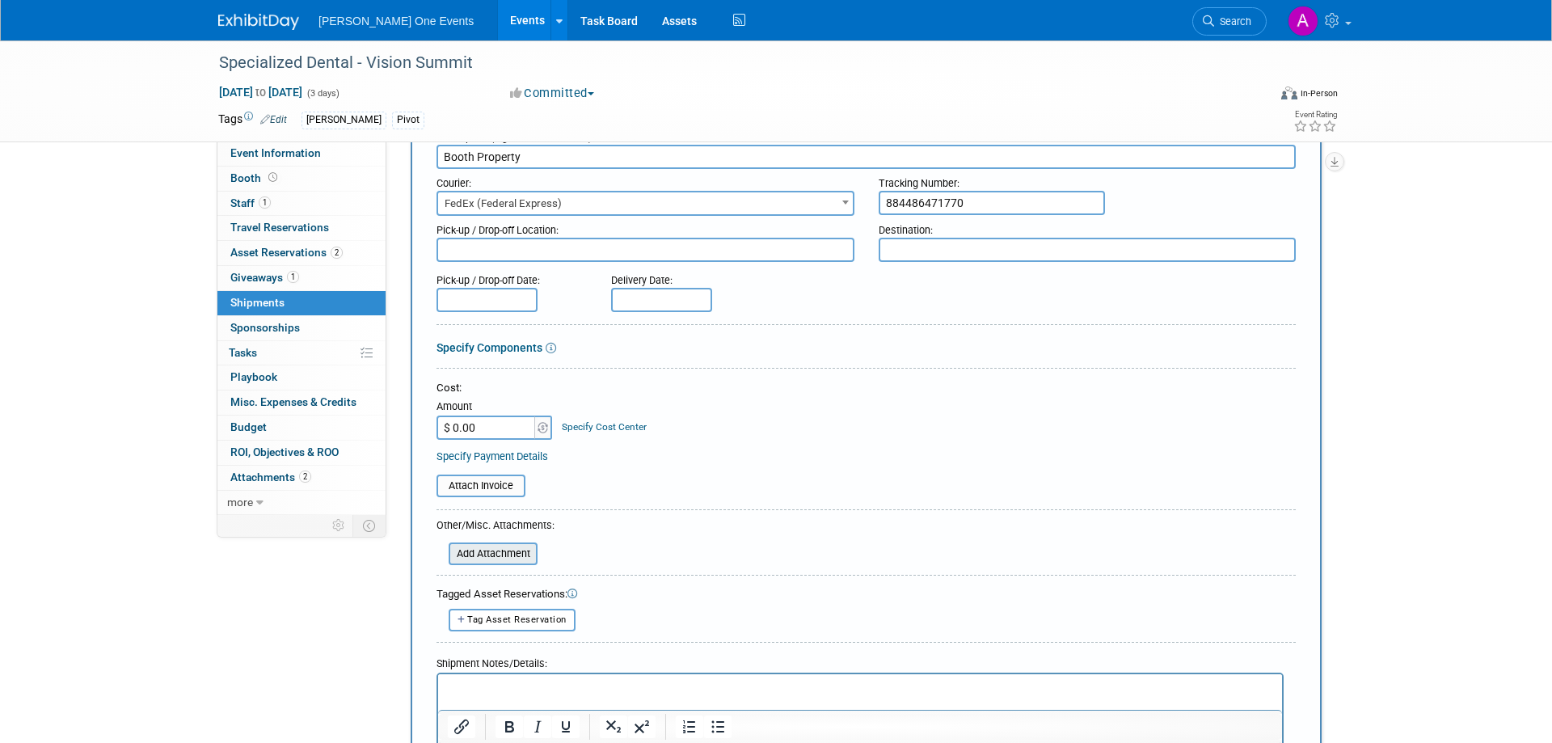
click at [504, 557] on input "file" at bounding box center [439, 553] width 192 height 19
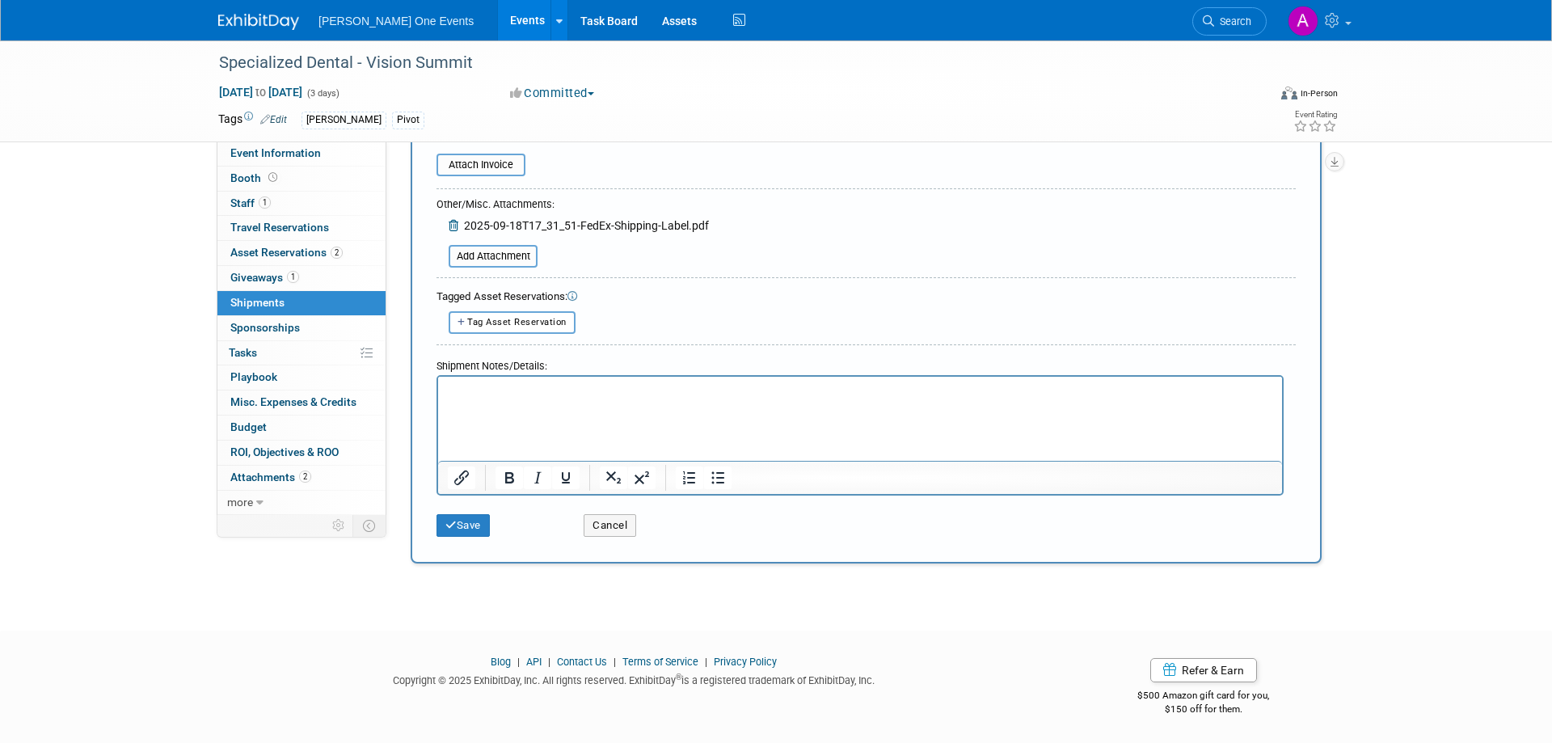
click at [499, 398] on html at bounding box center [860, 387] width 844 height 23
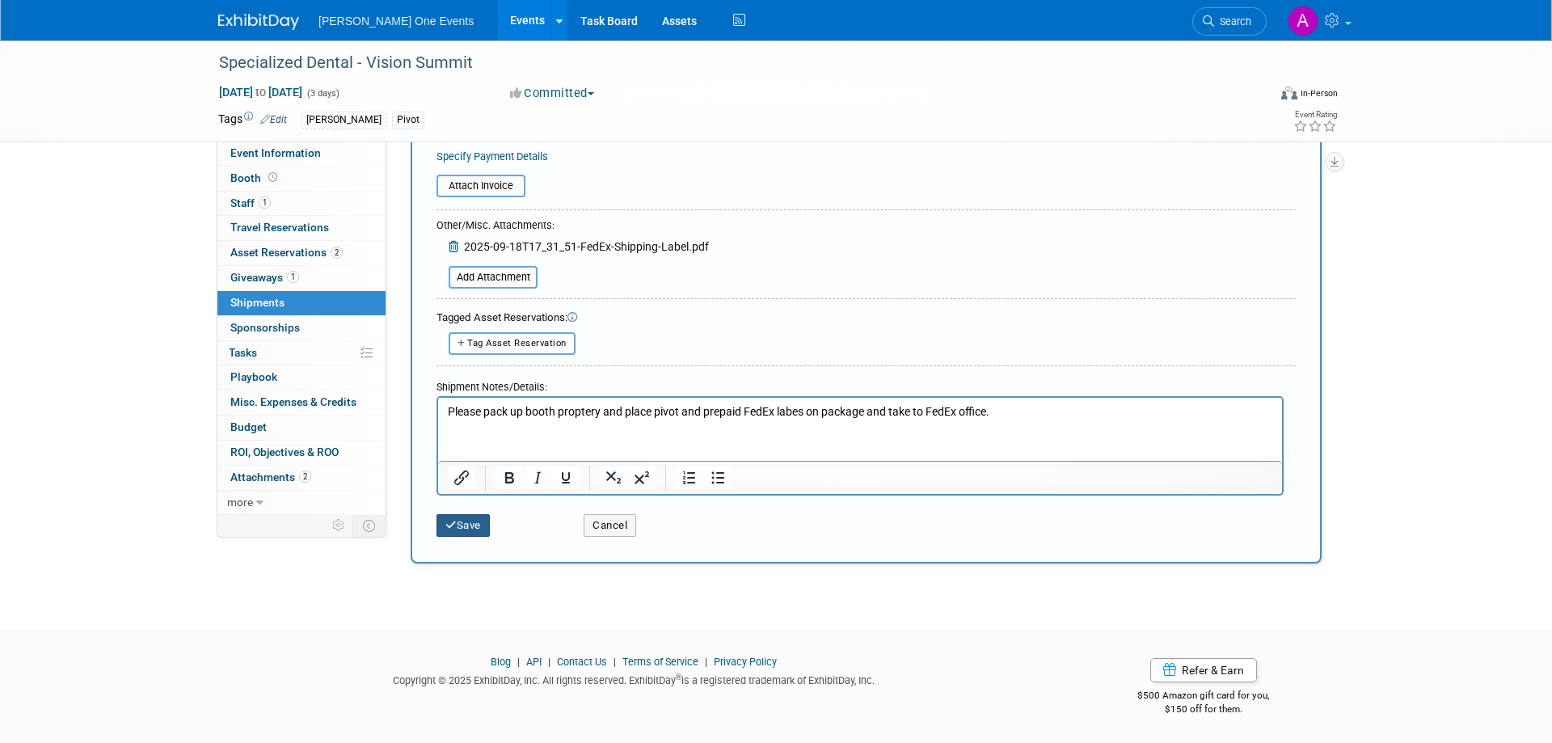
click at [453, 523] on icon "submit" at bounding box center [450, 525] width 11 height 11
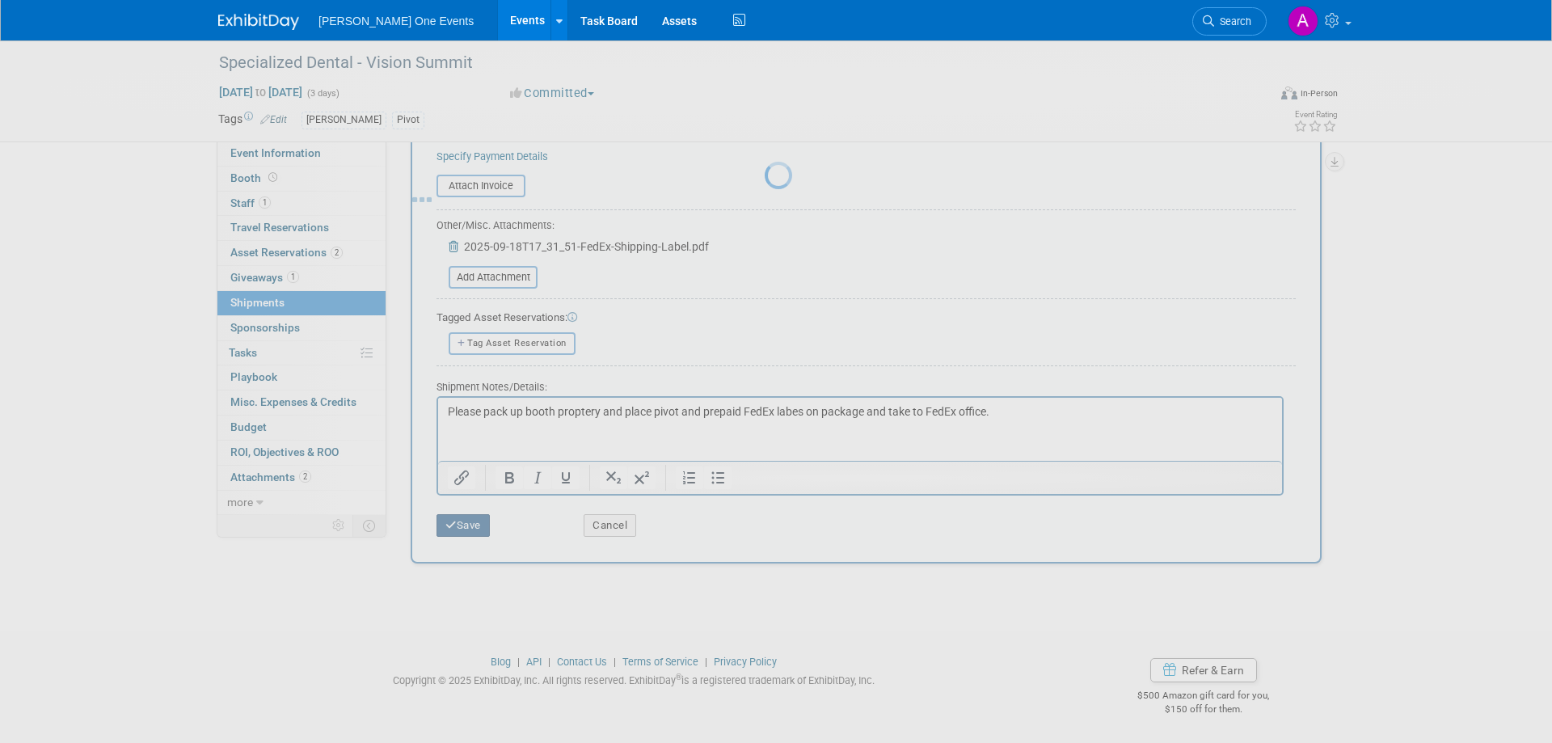
scroll to position [15, 0]
